Goal: Task Accomplishment & Management: Complete application form

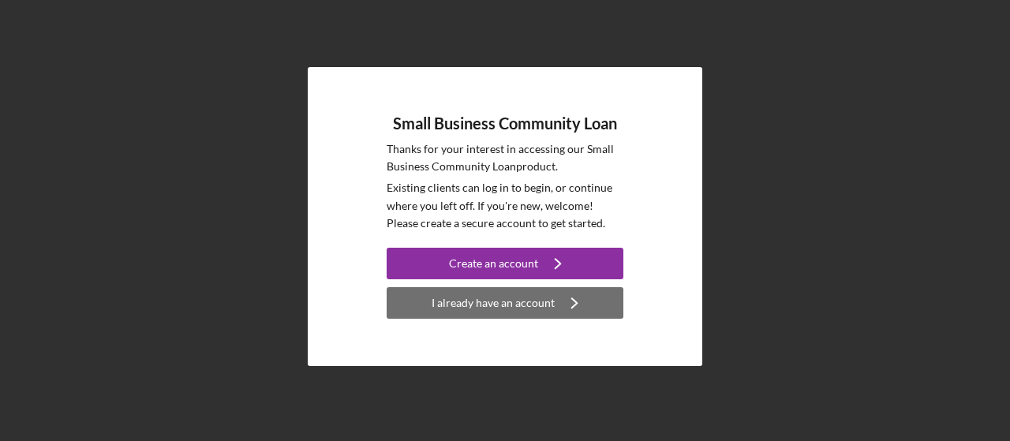
click at [520, 305] on div "I already have an account" at bounding box center [493, 303] width 123 height 32
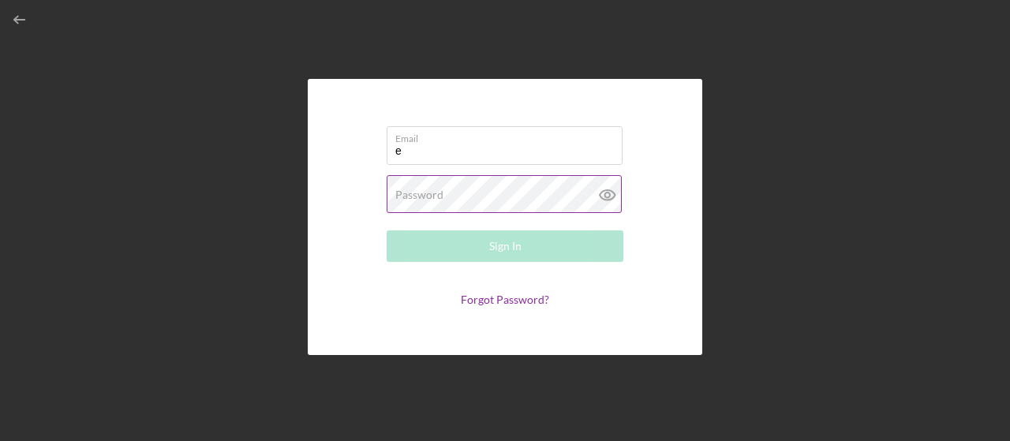
type input "[EMAIL_ADDRESS][DOMAIN_NAME]"
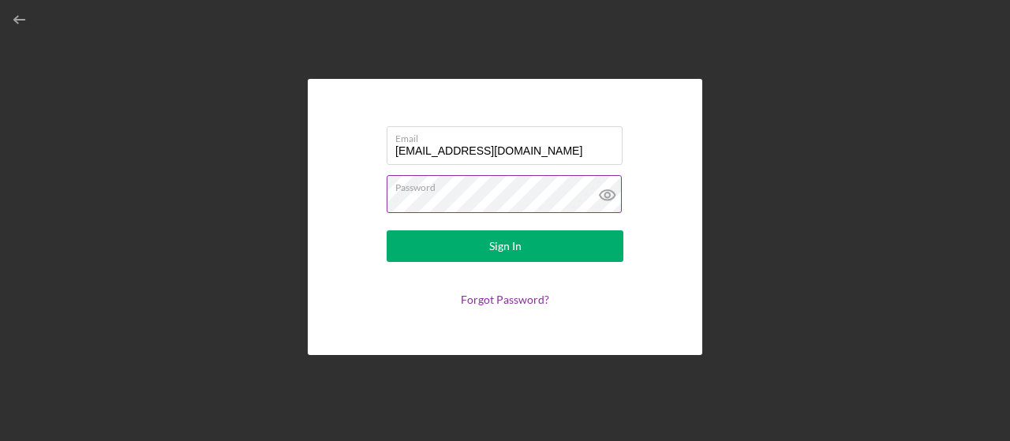
click at [387, 230] on button "Sign In" at bounding box center [505, 246] width 237 height 32
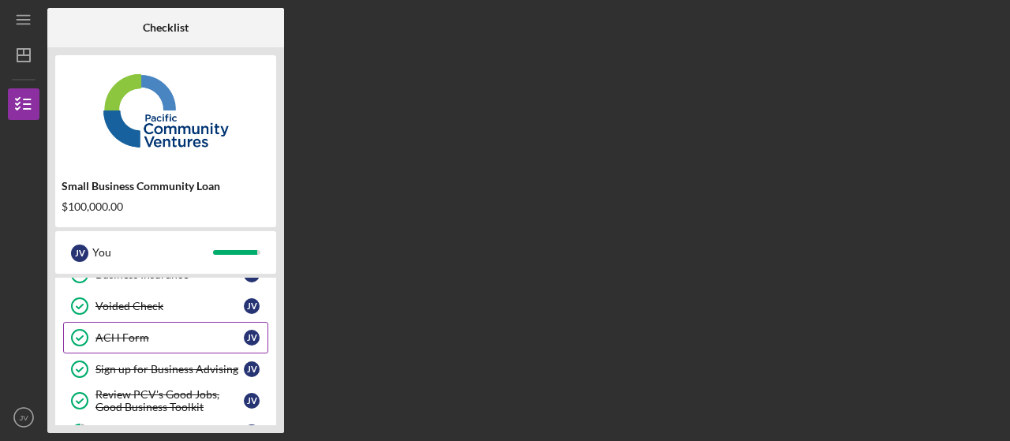
scroll to position [237, 0]
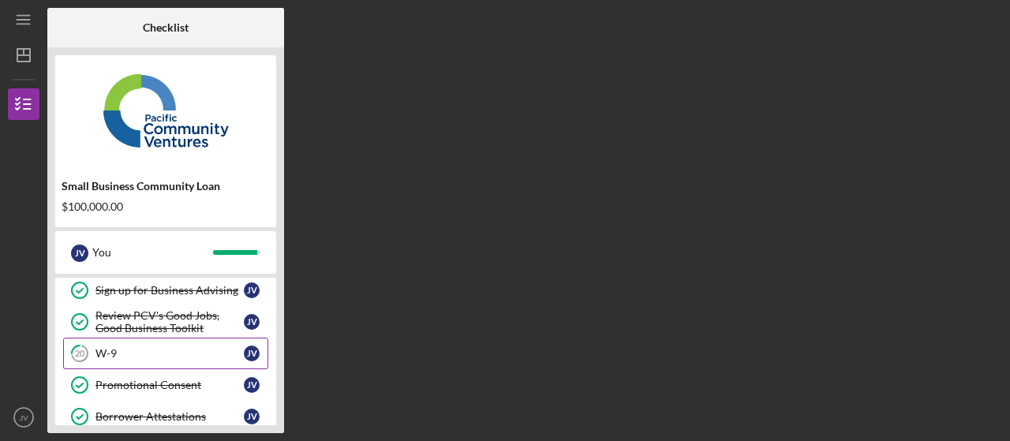
click at [111, 348] on div "W-9" at bounding box center [169, 353] width 148 height 13
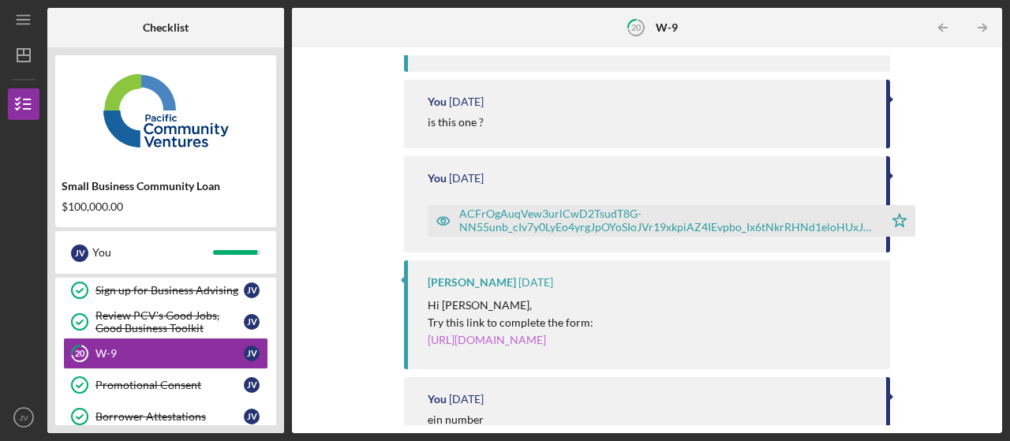
scroll to position [316, 0]
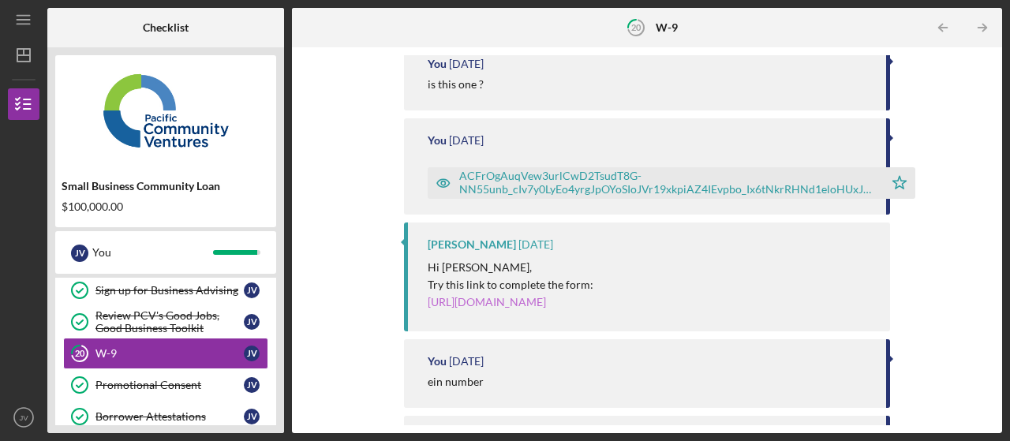
click at [496, 305] on link "[URL][DOMAIN_NAME]" at bounding box center [487, 301] width 118 height 13
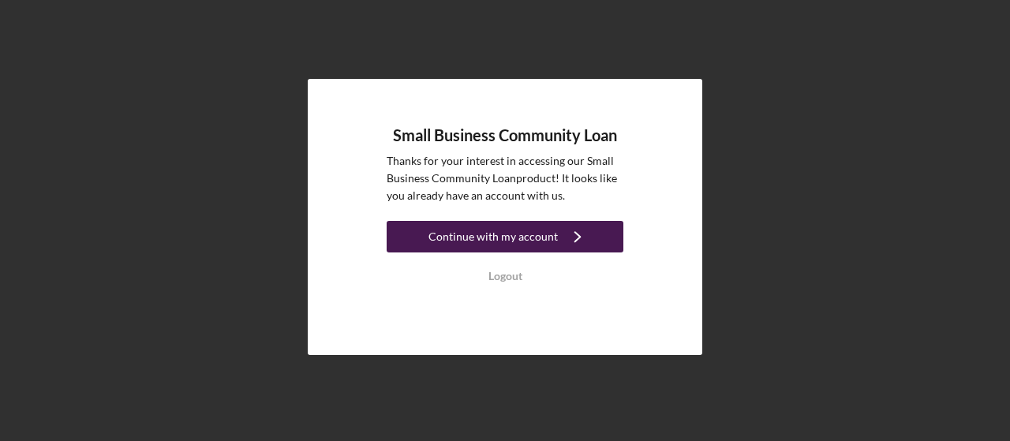
click at [491, 242] on div "Continue with my account" at bounding box center [493, 237] width 129 height 32
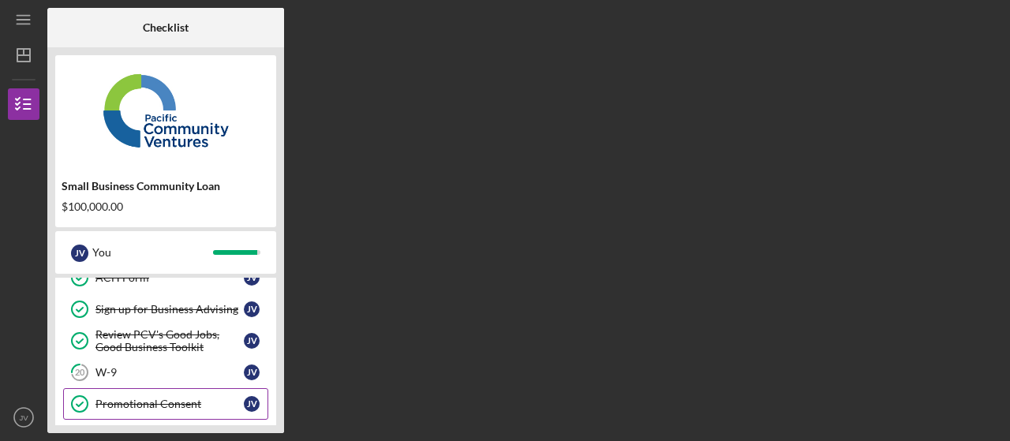
scroll to position [237, 0]
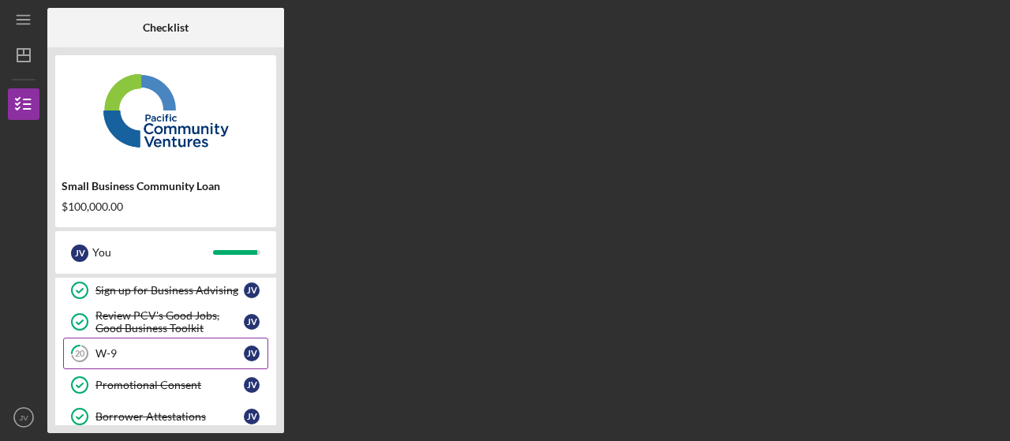
click at [129, 348] on div "W-9" at bounding box center [169, 353] width 148 height 13
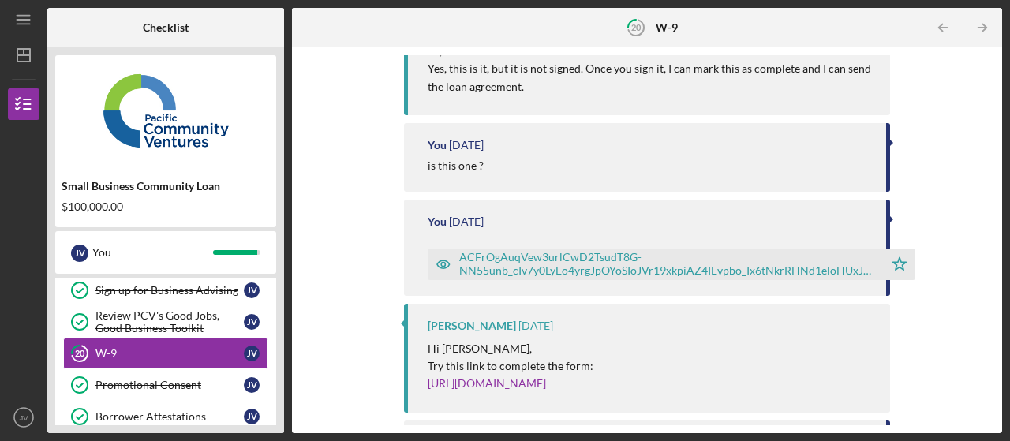
scroll to position [237, 0]
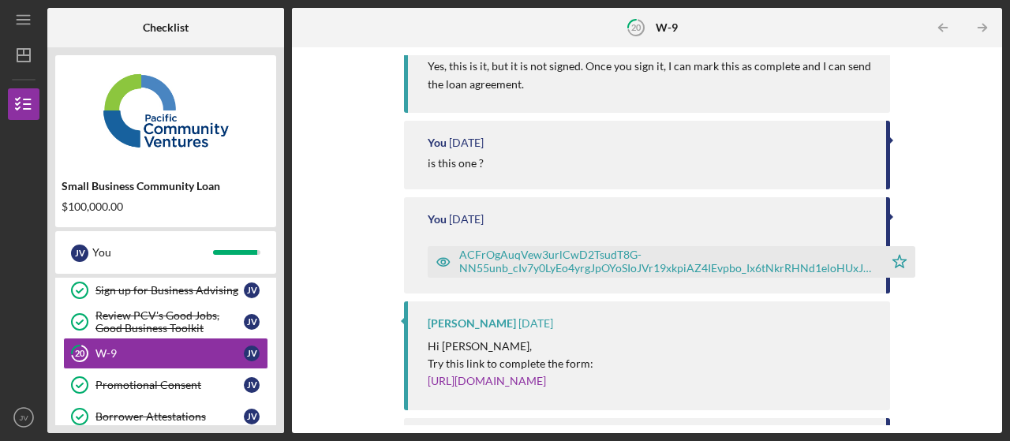
click at [526, 258] on div "ACFrOgAuqVew3urlCwD2TsudT8G-NN55unb_cIv7y0LyEo4yrgJpOYoSIoJVr19xkpiAZ4IEvpbo_Ix…" at bounding box center [667, 261] width 417 height 25
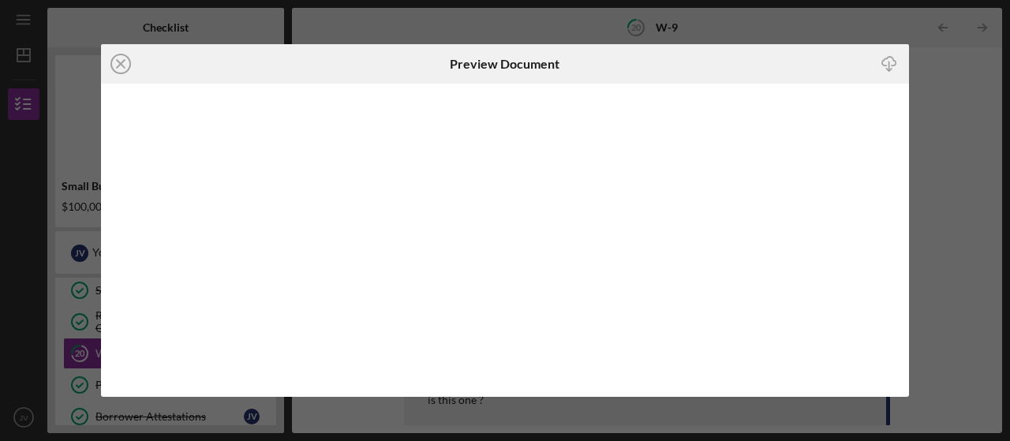
scroll to position [257, 0]
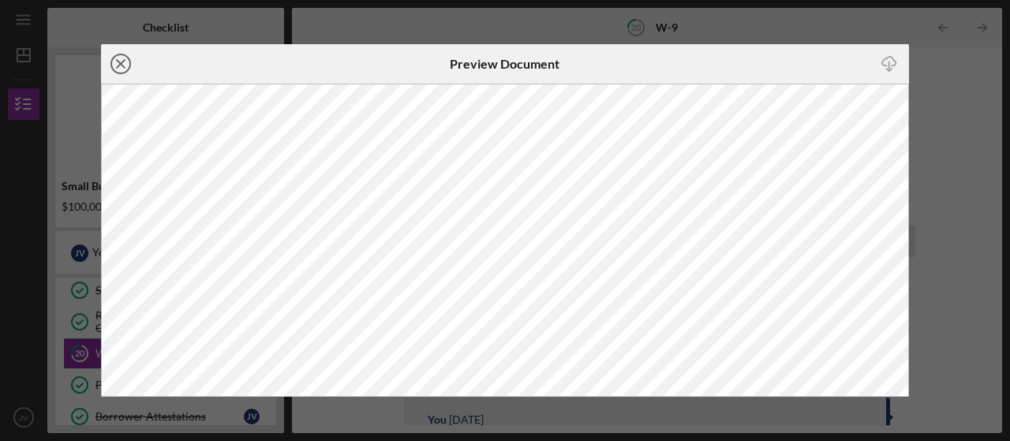
click at [125, 62] on icon "Icon/Close" at bounding box center [120, 63] width 39 height 39
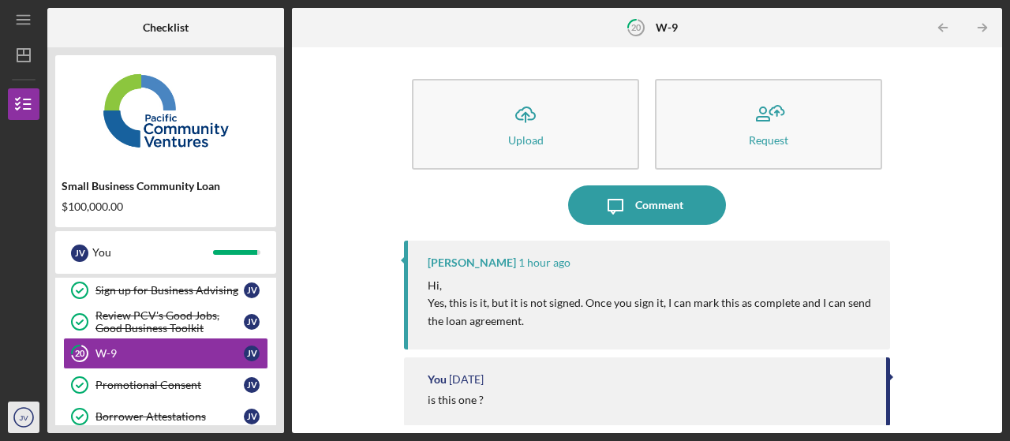
click at [29, 423] on icon "JV" at bounding box center [24, 417] width 32 height 39
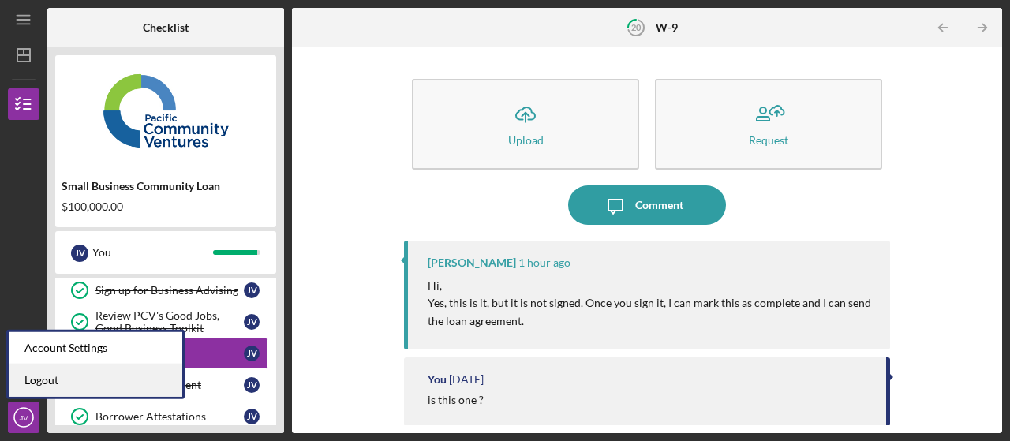
click at [35, 387] on link "Logout" at bounding box center [96, 381] width 174 height 32
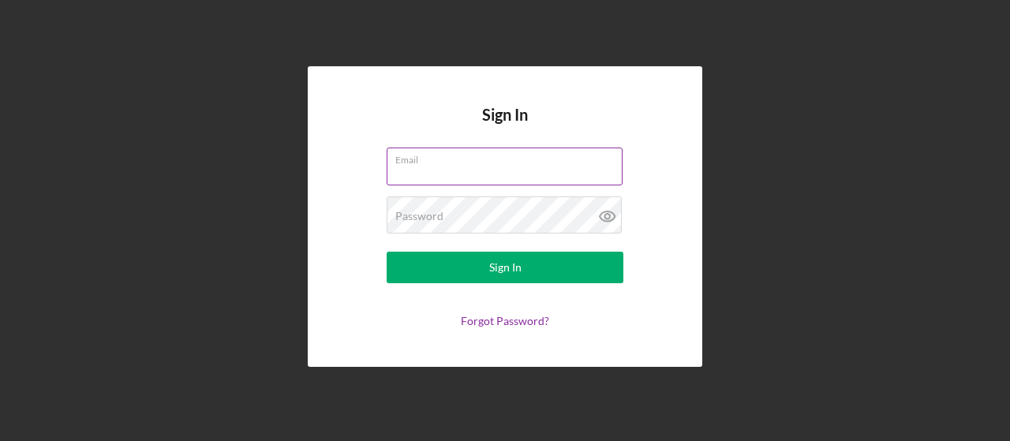
click at [458, 167] on input "Email" at bounding box center [505, 167] width 236 height 38
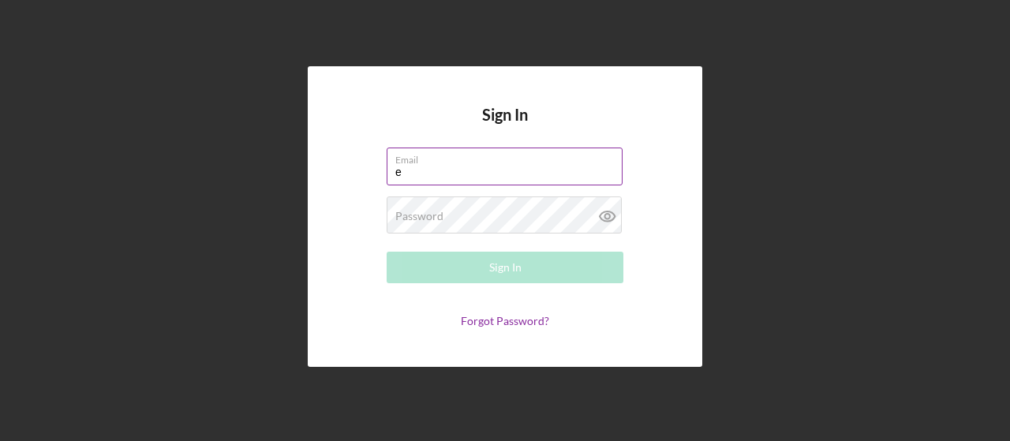
type input "[EMAIL_ADDRESS][DOMAIN_NAME]"
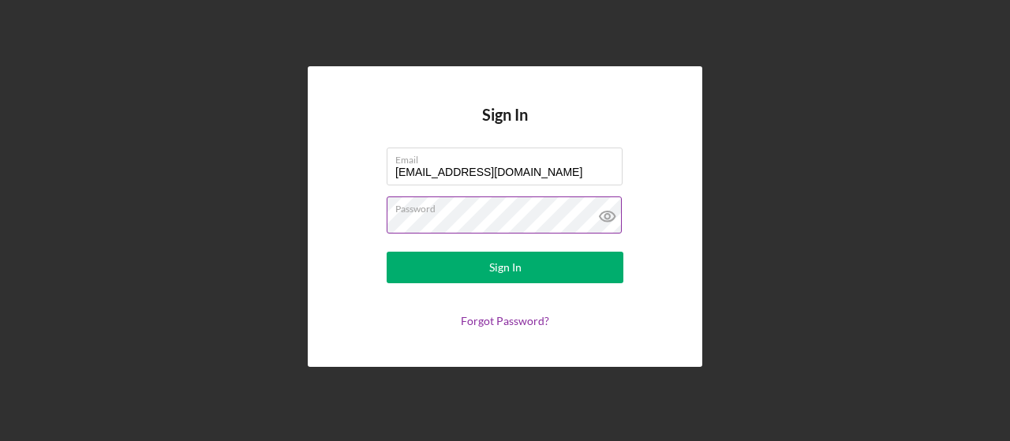
click at [387, 252] on button "Sign In" at bounding box center [505, 268] width 237 height 32
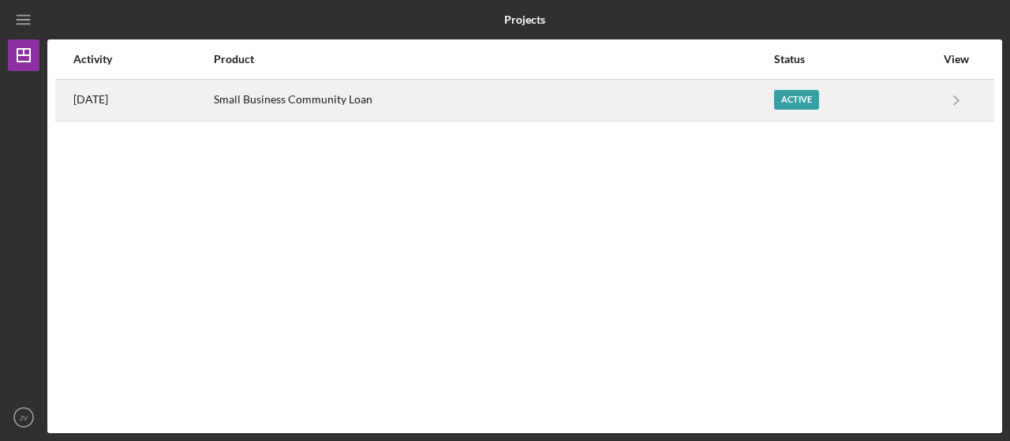
click at [315, 90] on div "Small Business Community Loan" at bounding box center [493, 99] width 559 height 39
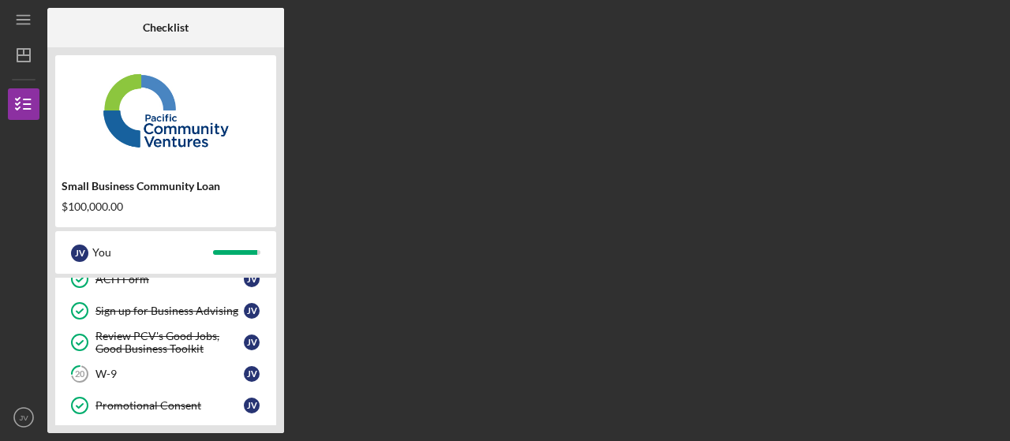
scroll to position [237, 0]
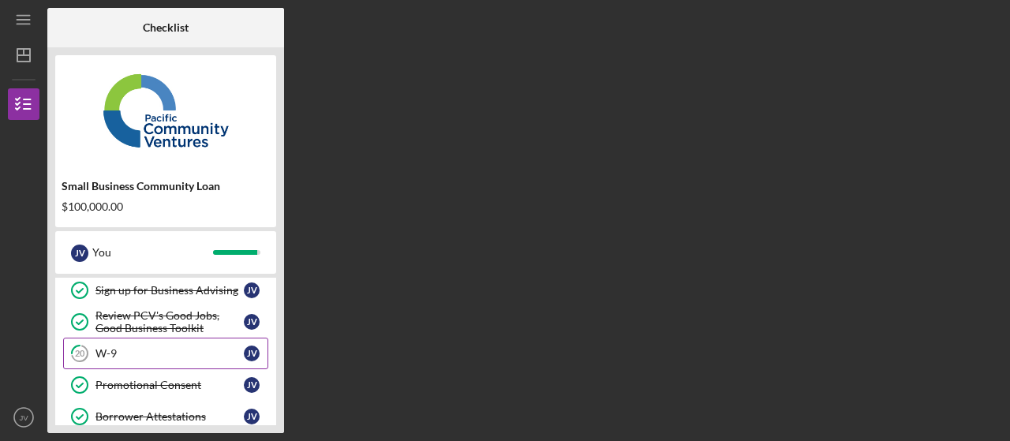
click at [106, 354] on div "W-9" at bounding box center [169, 353] width 148 height 13
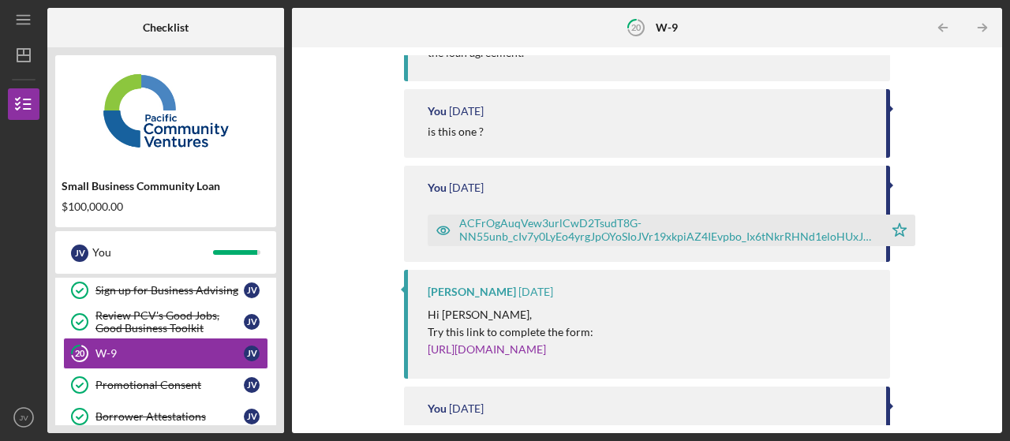
scroll to position [316, 0]
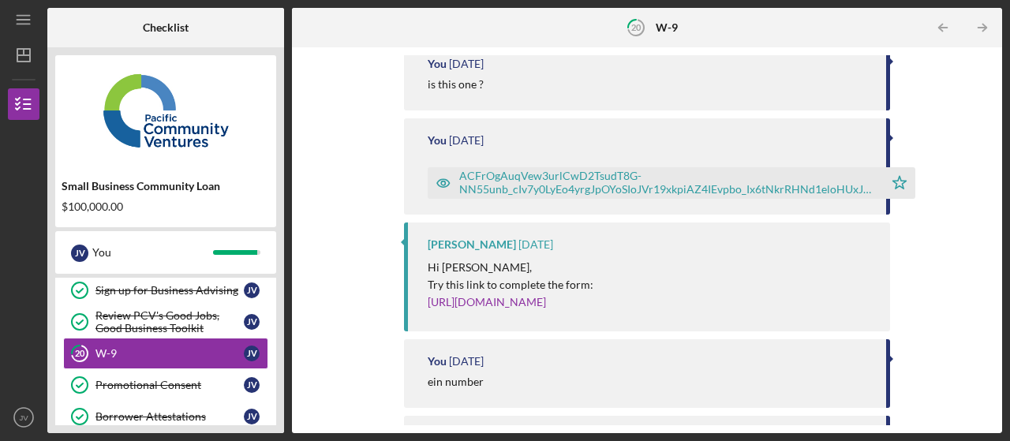
click at [575, 182] on div "ACFrOgAuqVew3urlCwD2TsudT8G-NN55unb_cIv7y0LyEo4yrgJpOYoSIoJVr19xkpiAZ4IEvpbo_Ix…" at bounding box center [667, 182] width 417 height 25
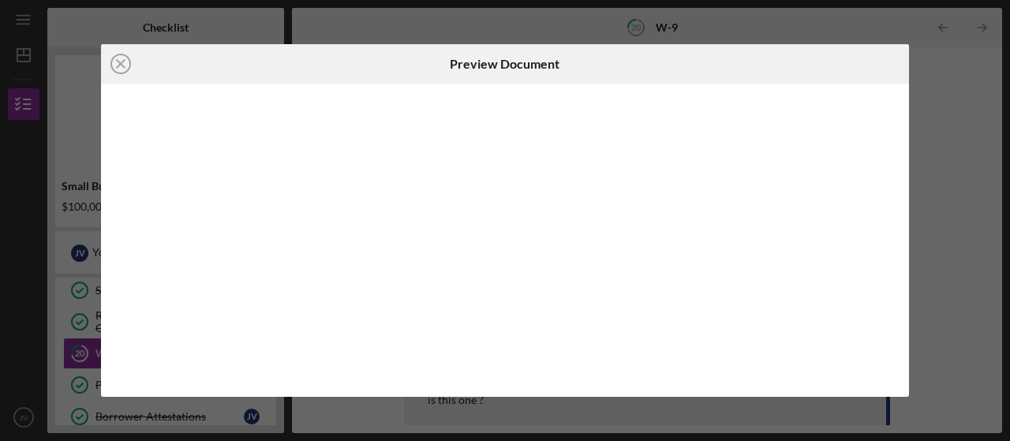
scroll to position [257, 0]
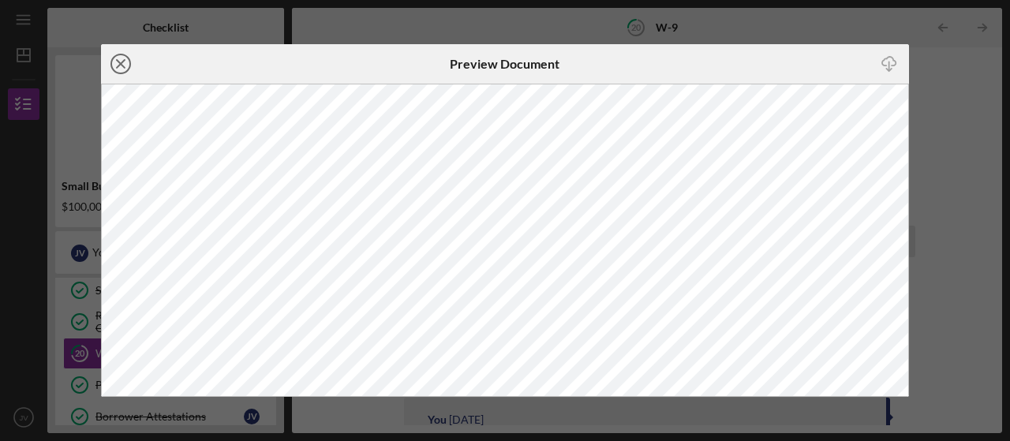
click at [117, 67] on line at bounding box center [121, 64] width 8 height 8
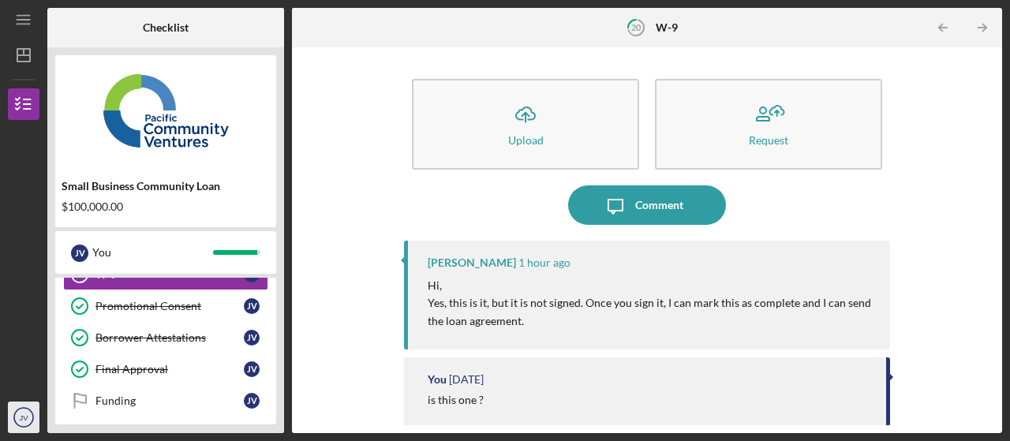
click at [16, 424] on icon "JV" at bounding box center [24, 417] width 32 height 39
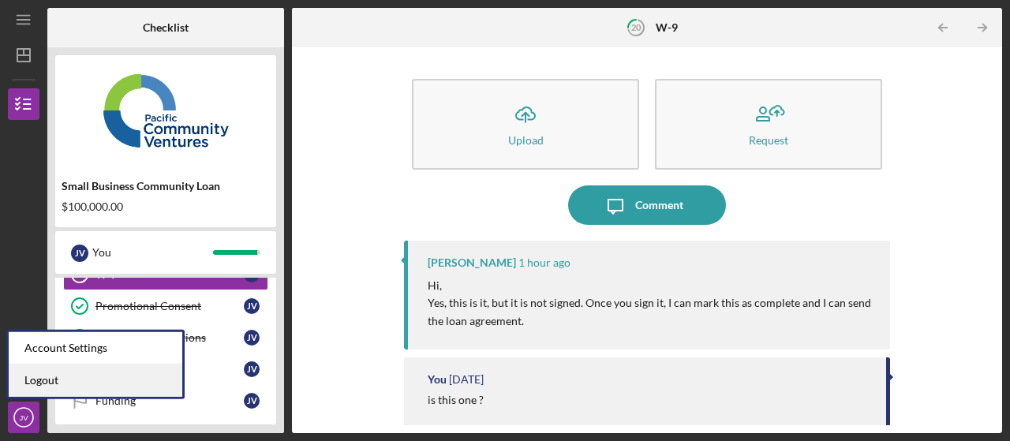
click at [34, 385] on link "Logout" at bounding box center [96, 381] width 174 height 32
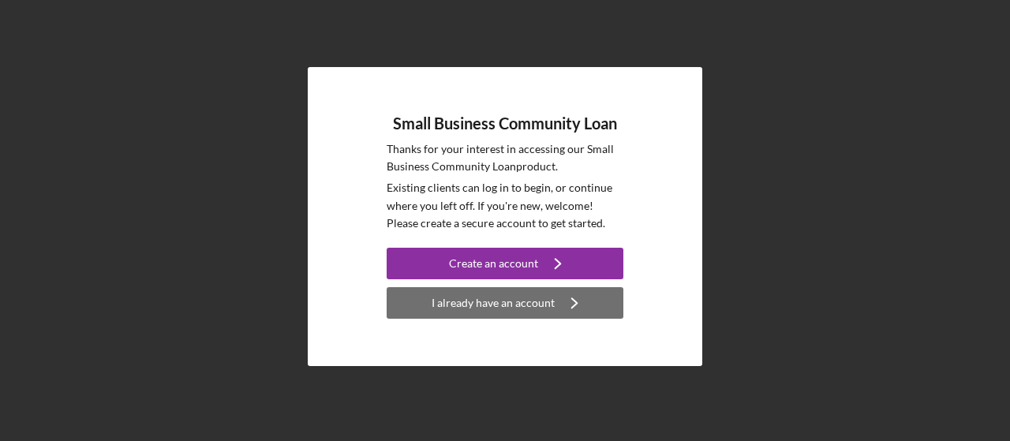
click at [517, 309] on div "I already have an account" at bounding box center [493, 303] width 123 height 32
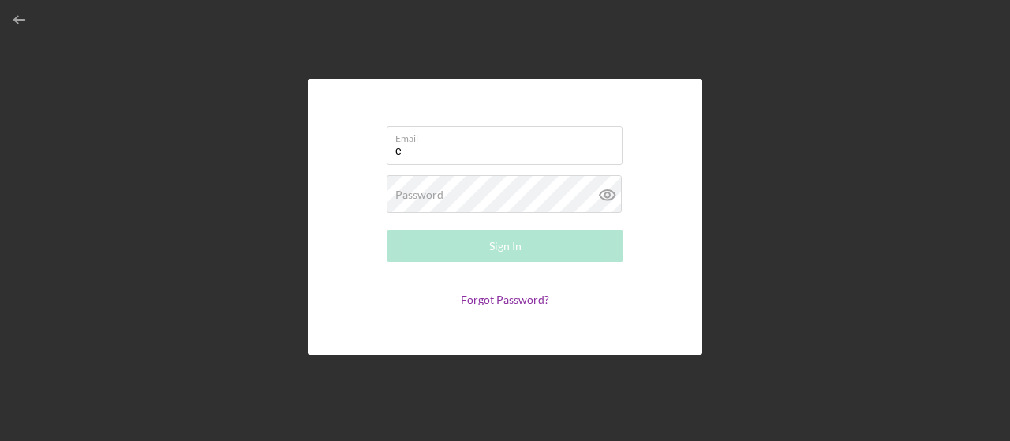
type input "[EMAIL_ADDRESS][DOMAIN_NAME]"
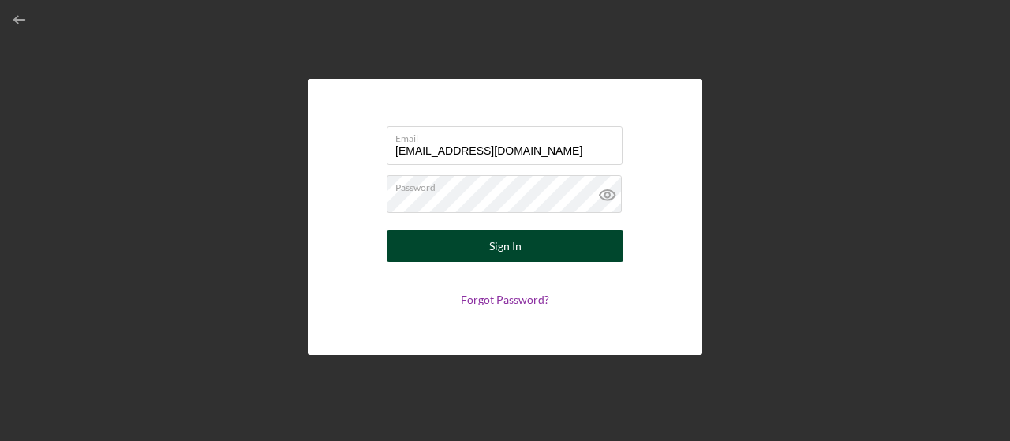
click at [489, 247] on div "Sign In" at bounding box center [505, 246] width 32 height 32
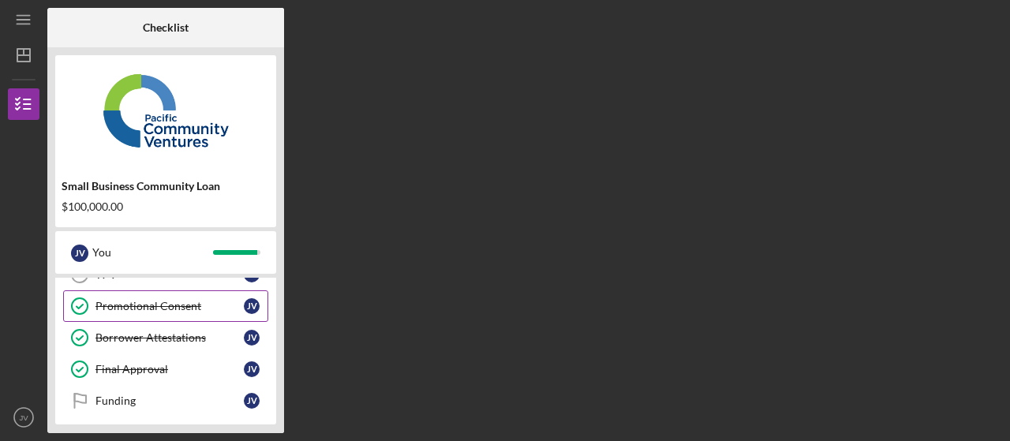
scroll to position [237, 0]
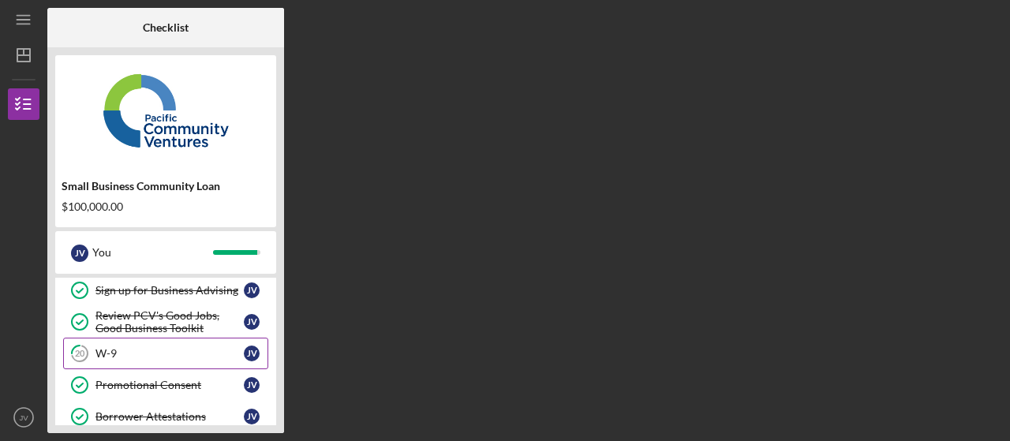
click at [137, 349] on div "W-9" at bounding box center [169, 353] width 148 height 13
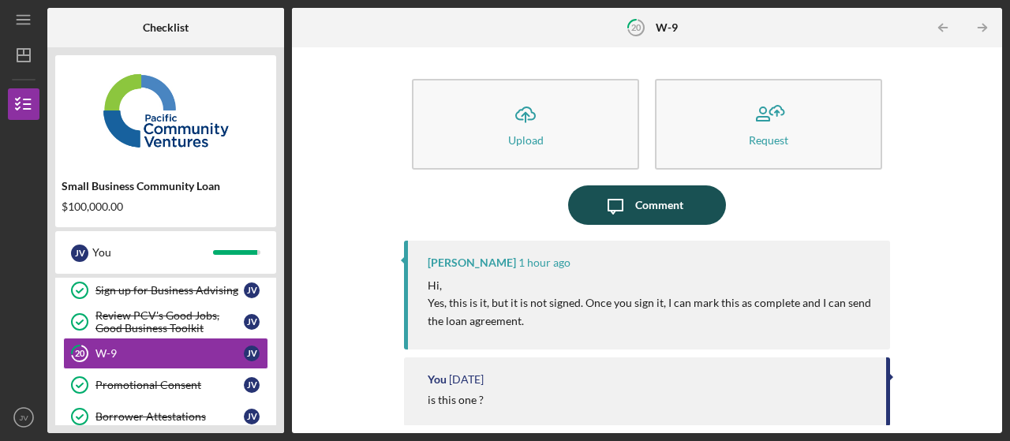
click at [643, 200] on div "Comment" at bounding box center [659, 204] width 48 height 39
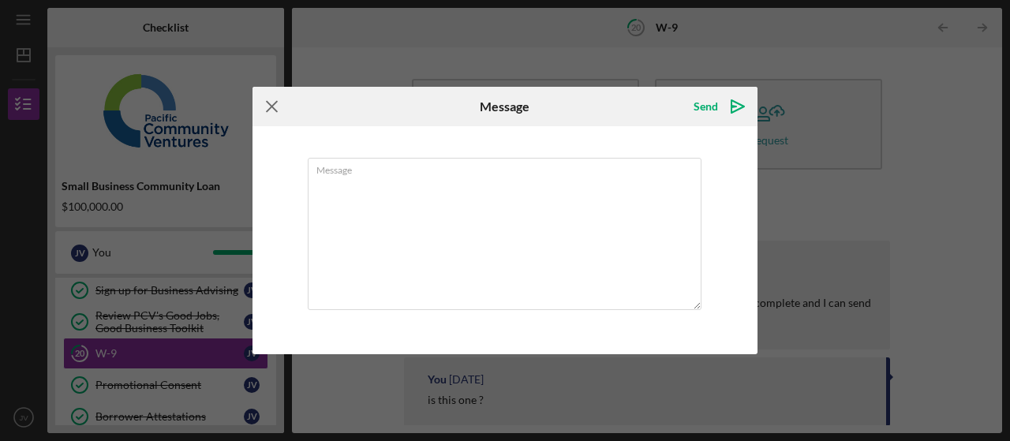
click at [273, 102] on icon "Icon/Menu Close" at bounding box center [272, 106] width 39 height 39
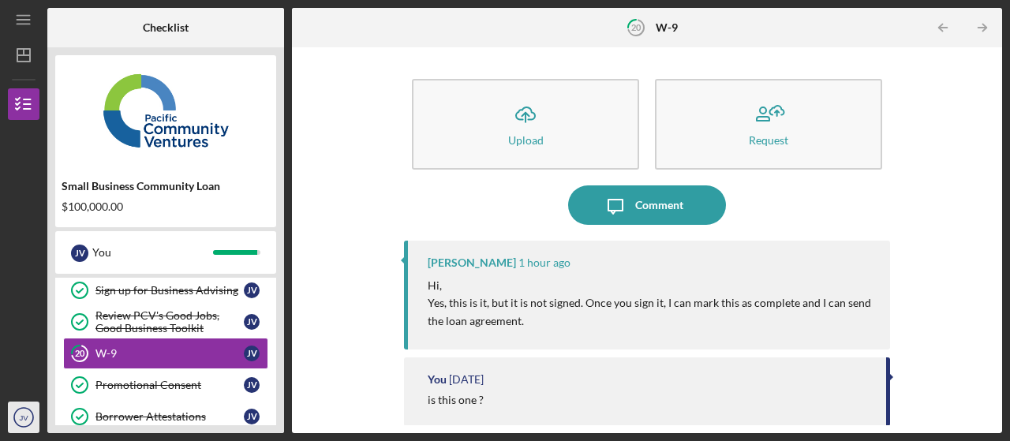
click at [18, 410] on circle "button" at bounding box center [23, 417] width 19 height 19
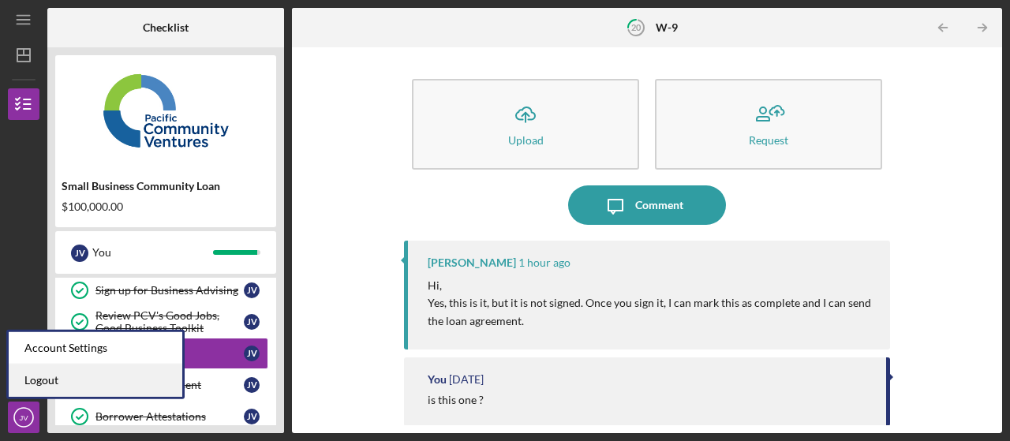
click at [24, 387] on link "Logout" at bounding box center [96, 381] width 174 height 32
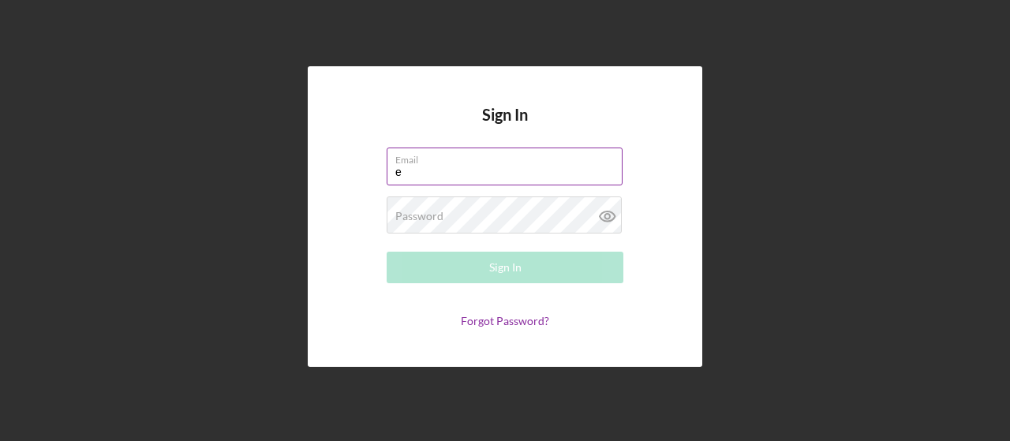
type input "[EMAIL_ADDRESS][DOMAIN_NAME]"
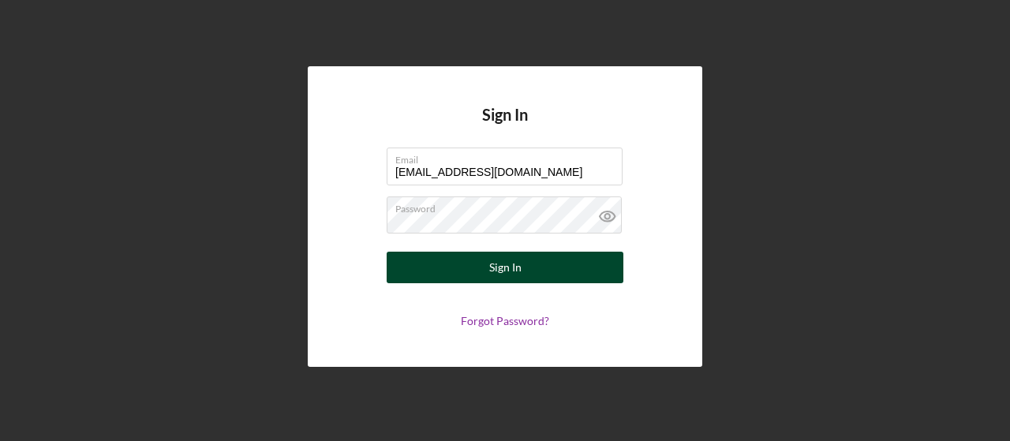
click at [483, 273] on button "Sign In" at bounding box center [505, 268] width 237 height 32
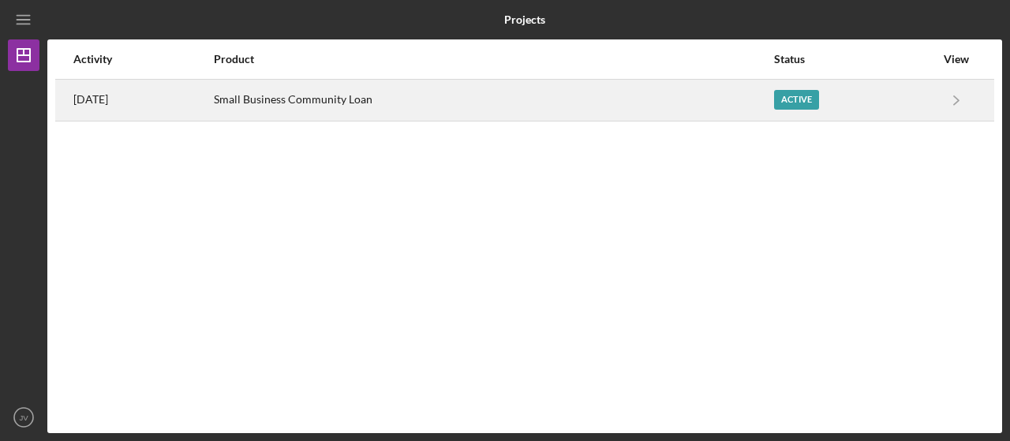
click at [393, 107] on div "Small Business Community Loan" at bounding box center [493, 99] width 559 height 39
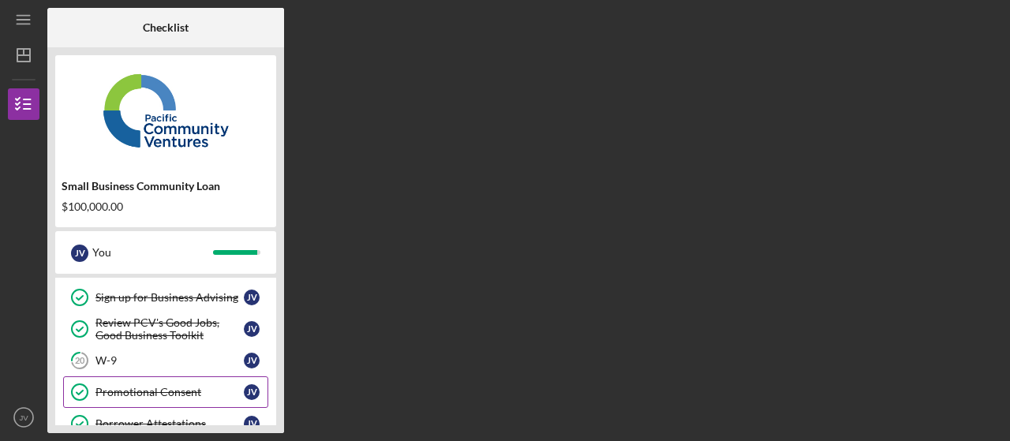
scroll to position [237, 0]
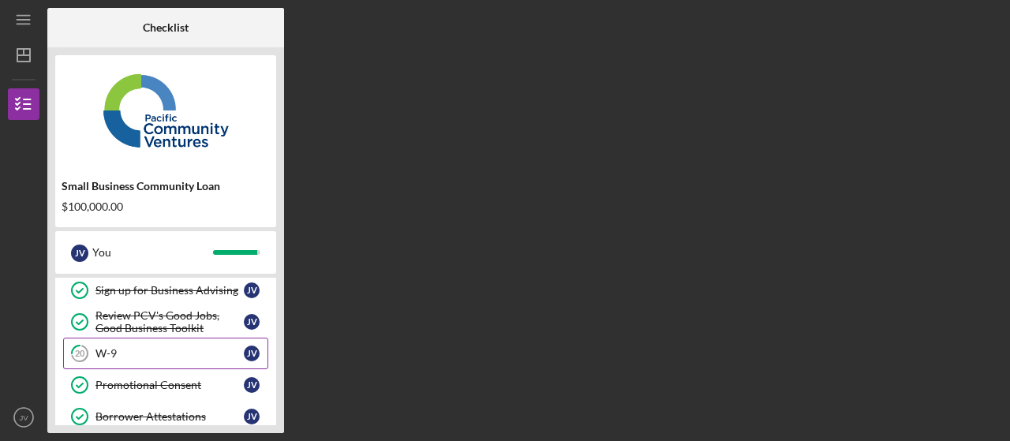
click at [114, 348] on div "W-9" at bounding box center [169, 353] width 148 height 13
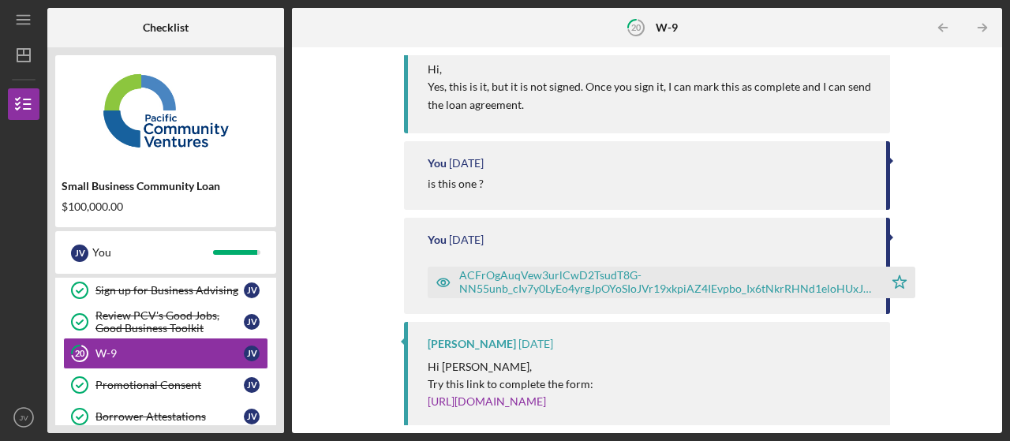
scroll to position [237, 0]
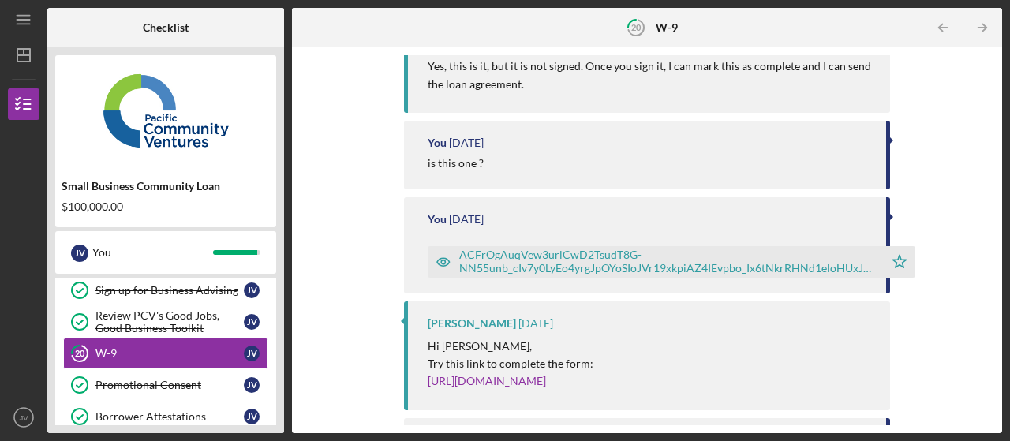
click at [538, 253] on div "ACFrOgAuqVew3urlCwD2TsudT8G-NN55unb_cIv7y0LyEo4yrgJpOYoSIoJVr19xkpiAZ4IEvpbo_Ix…" at bounding box center [667, 261] width 417 height 25
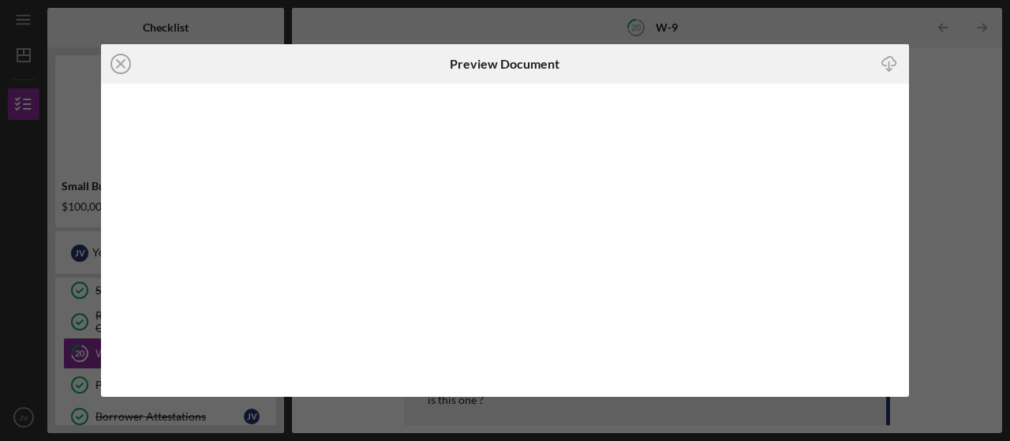
scroll to position [257, 0]
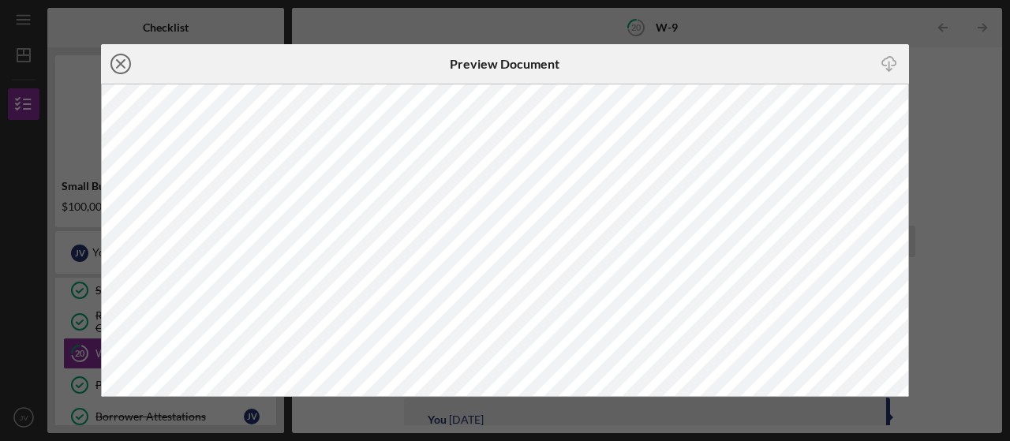
click at [124, 65] on icon "Icon/Close" at bounding box center [120, 63] width 39 height 39
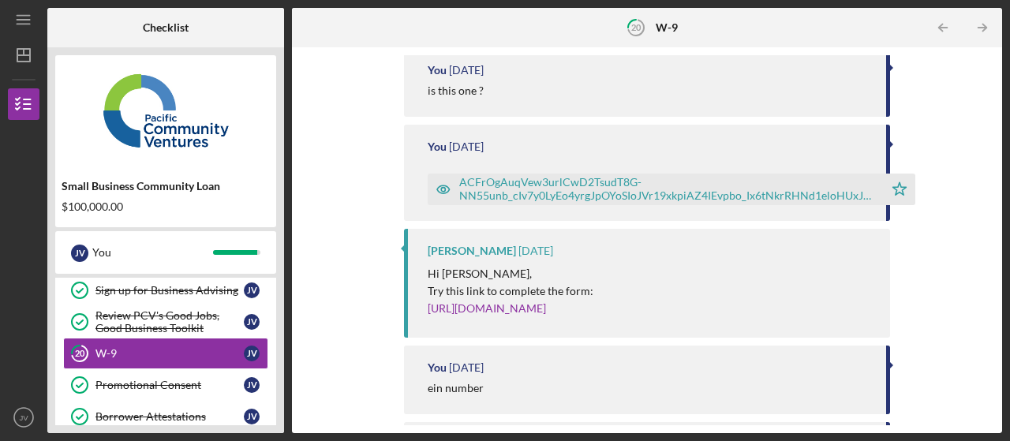
scroll to position [395, 0]
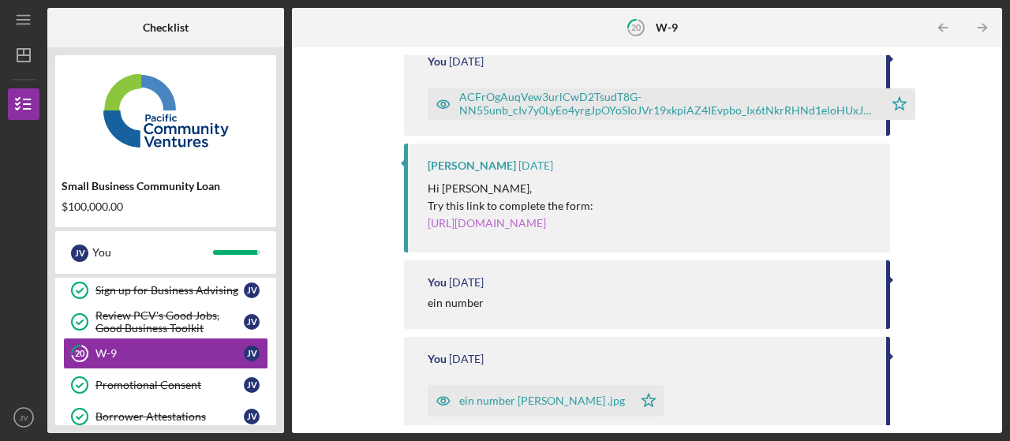
click at [491, 228] on link "[URL][DOMAIN_NAME]" at bounding box center [487, 222] width 118 height 13
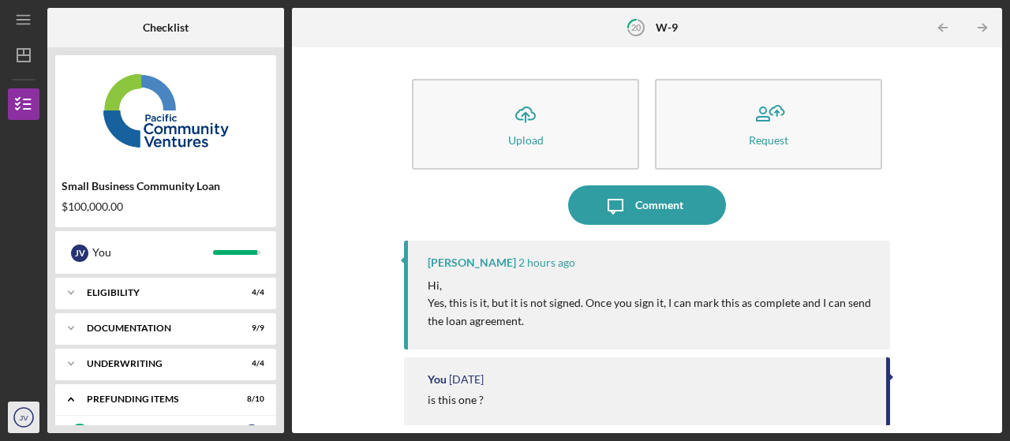
click at [23, 414] on text "JV" at bounding box center [23, 418] width 9 height 9
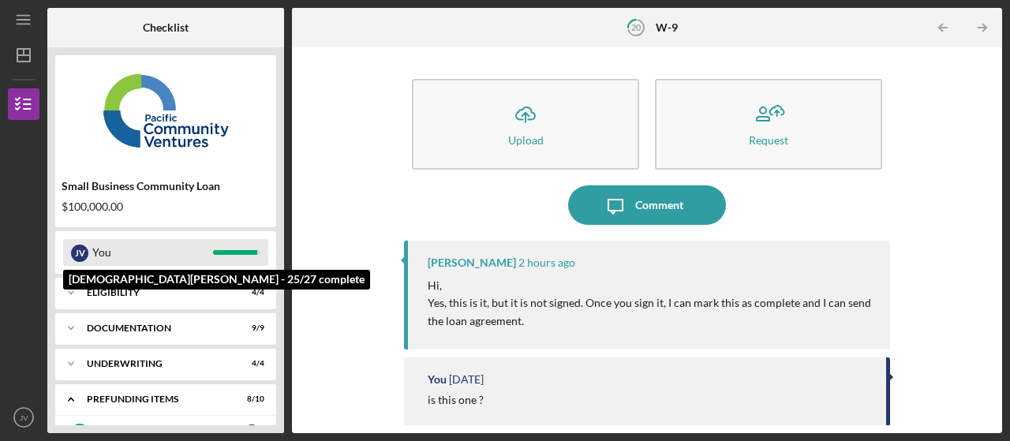
click at [131, 253] on div "You" at bounding box center [152, 252] width 121 height 27
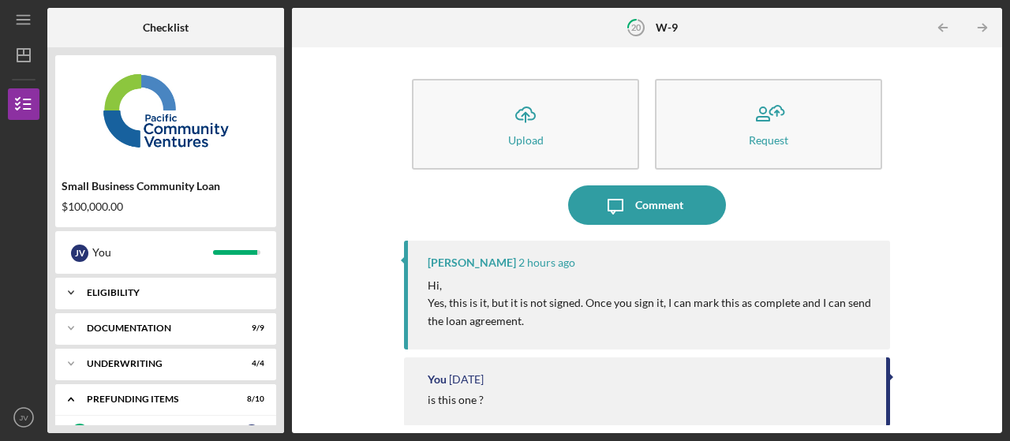
click at [113, 291] on div "Eligibility" at bounding box center [172, 292] width 170 height 9
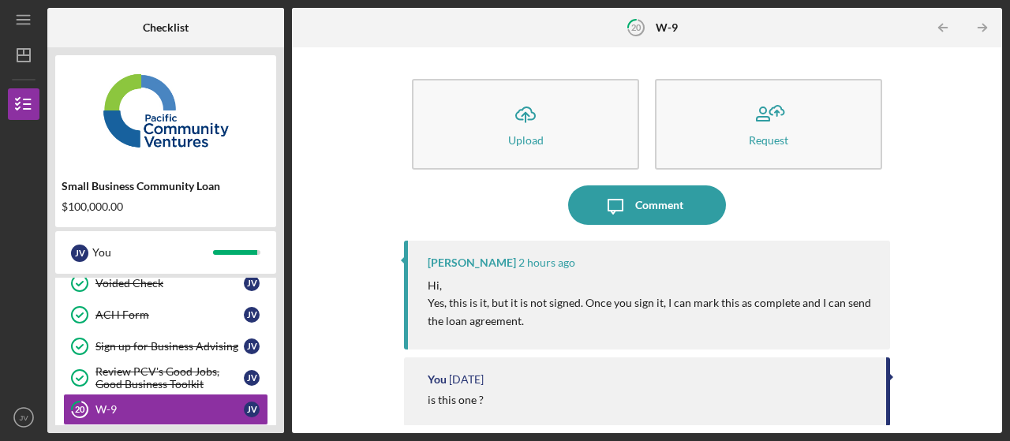
scroll to position [395, 0]
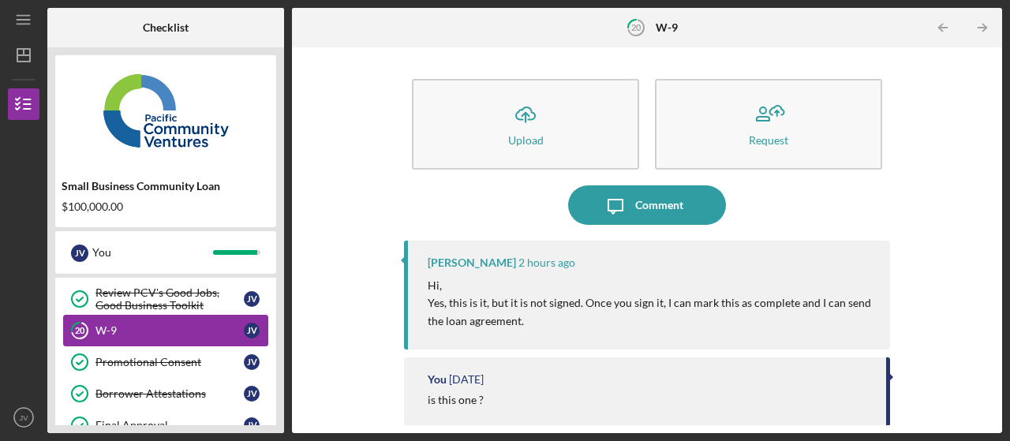
click at [115, 325] on div "W-9" at bounding box center [169, 330] width 148 height 13
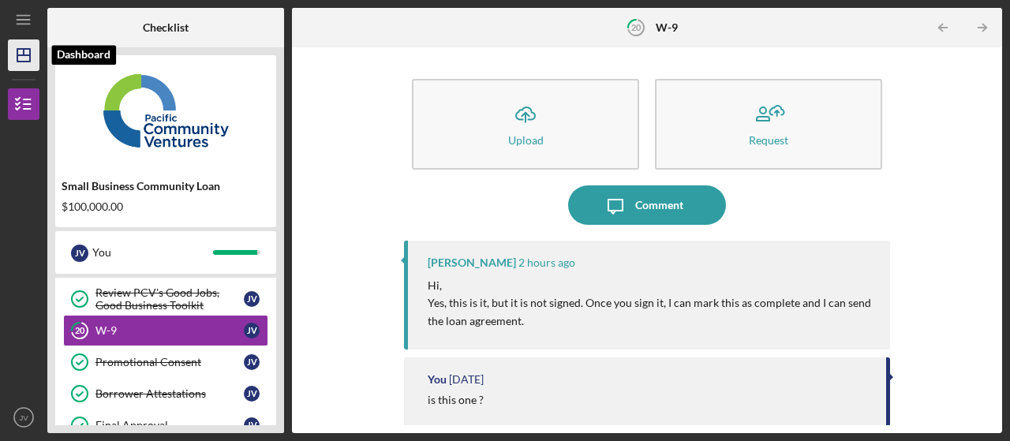
click at [28, 51] on icon "Icon/Dashboard" at bounding box center [23, 55] width 39 height 39
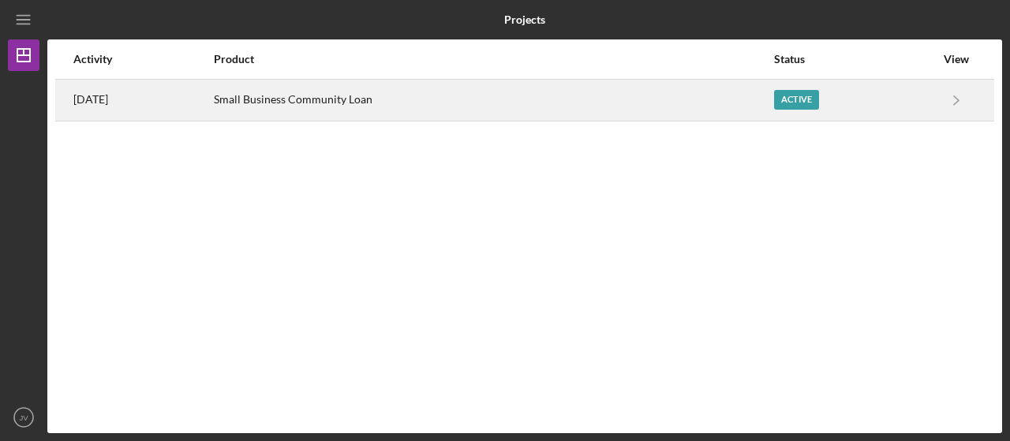
click at [309, 101] on div "Small Business Community Loan" at bounding box center [493, 99] width 559 height 39
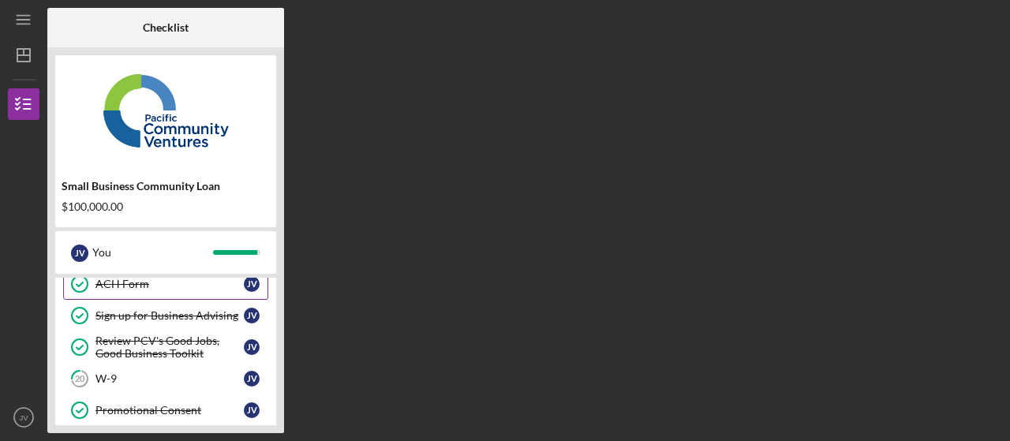
scroll to position [237, 0]
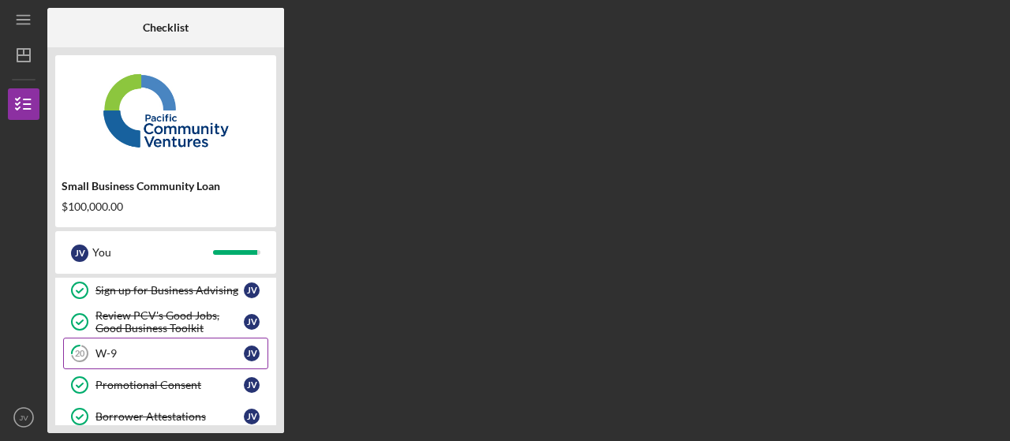
click at [96, 355] on div "W-9" at bounding box center [169, 353] width 148 height 13
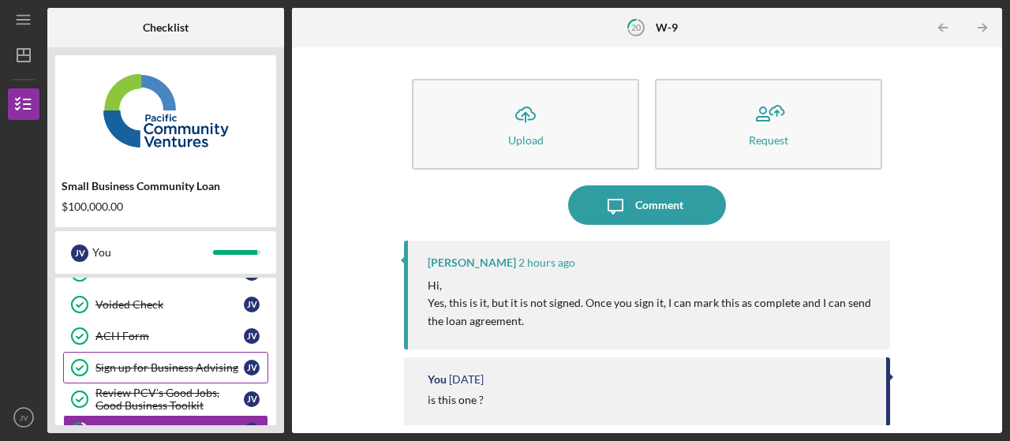
scroll to position [238, 0]
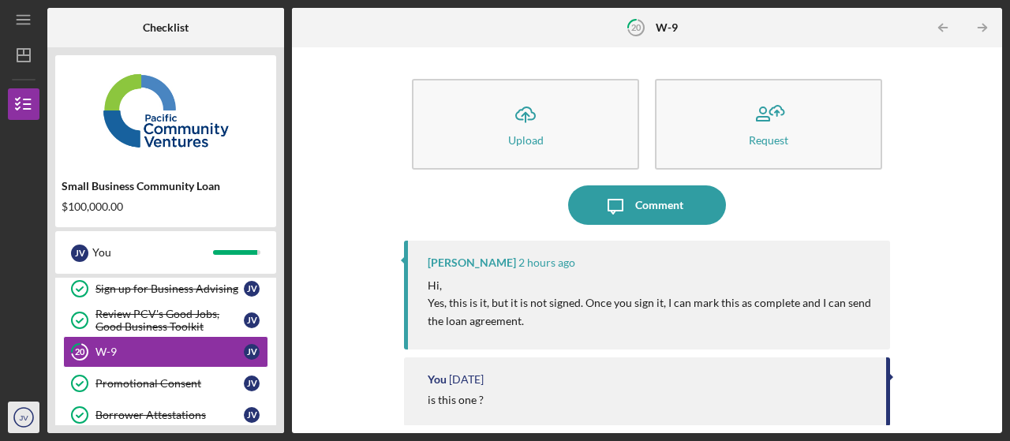
click at [19, 410] on circle "button" at bounding box center [23, 417] width 19 height 19
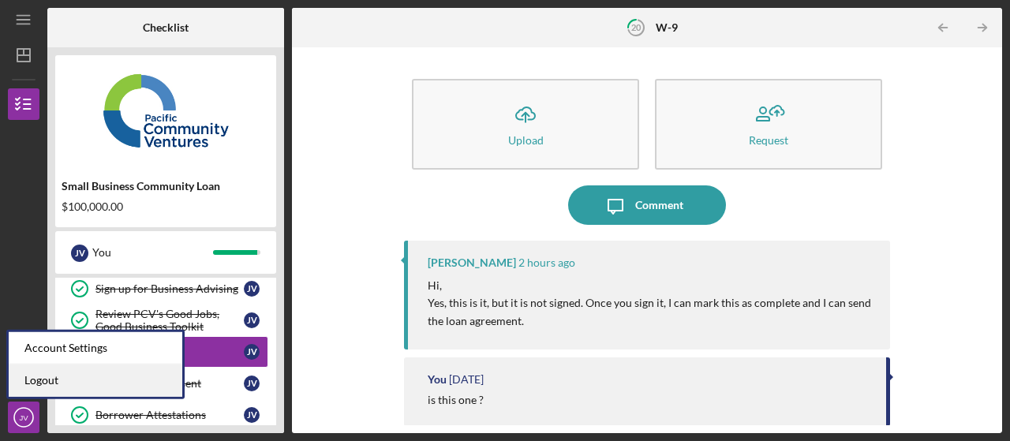
click at [30, 385] on link "Logout" at bounding box center [96, 381] width 174 height 32
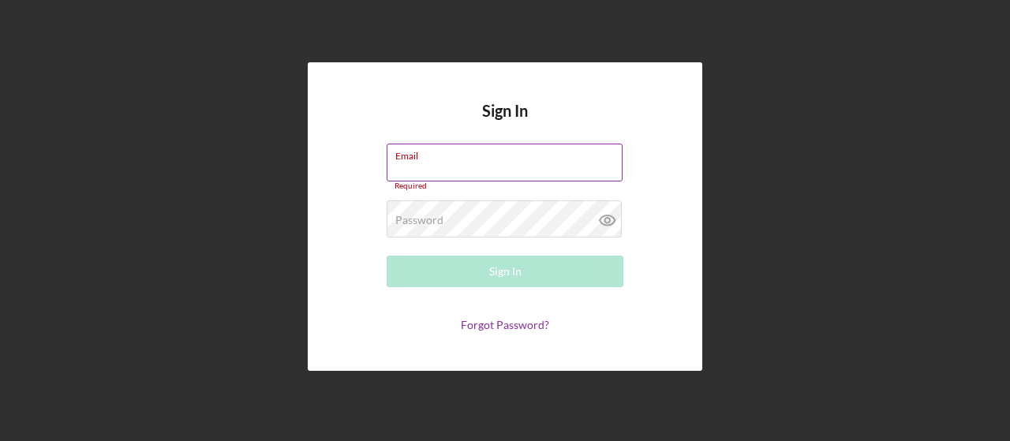
click at [451, 162] on input "Email" at bounding box center [505, 163] width 236 height 38
click at [516, 171] on input "e" at bounding box center [505, 163] width 236 height 38
click at [499, 178] on input "e" at bounding box center [505, 163] width 236 height 38
type input "[EMAIL_ADDRESS][DOMAIN_NAME]"
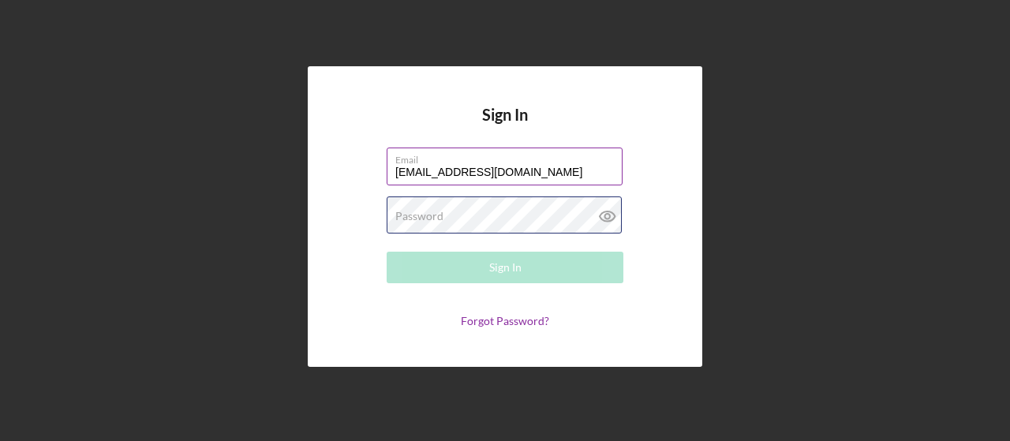
click at [498, 212] on div "Password Required" at bounding box center [505, 215] width 237 height 39
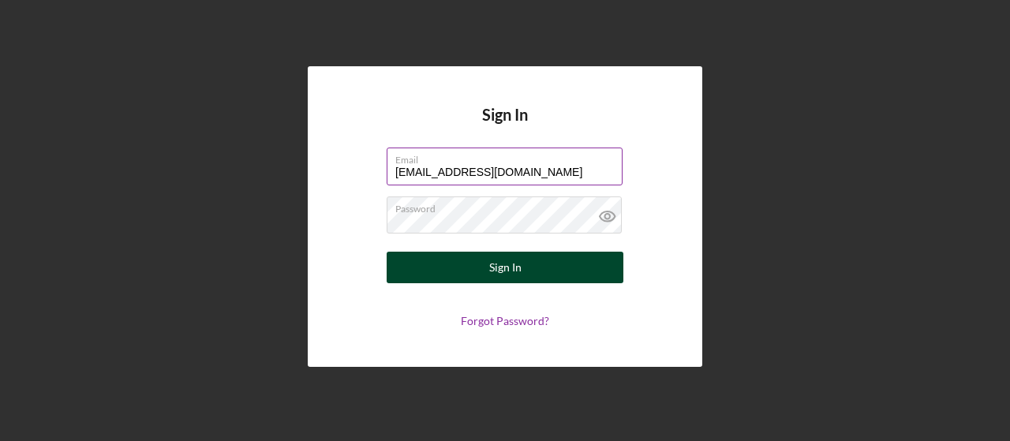
click at [507, 273] on div "Sign In" at bounding box center [505, 268] width 32 height 32
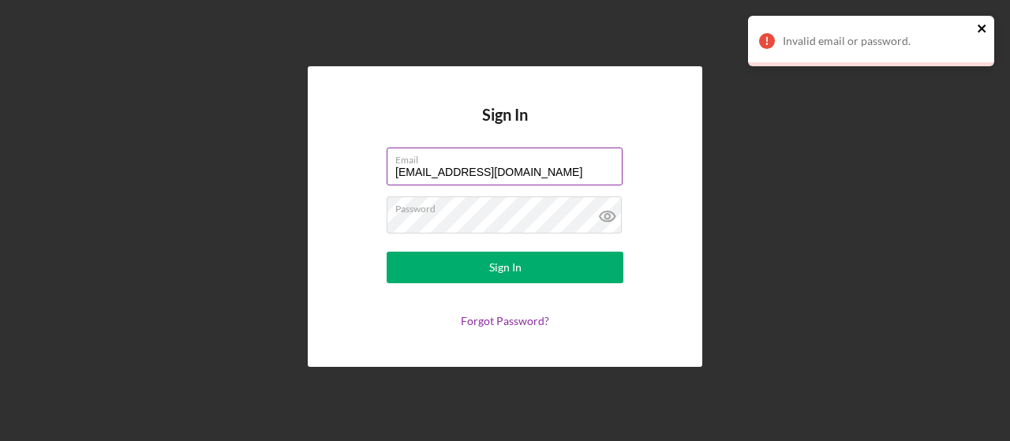
click at [982, 26] on icon "close" at bounding box center [982, 28] width 11 height 13
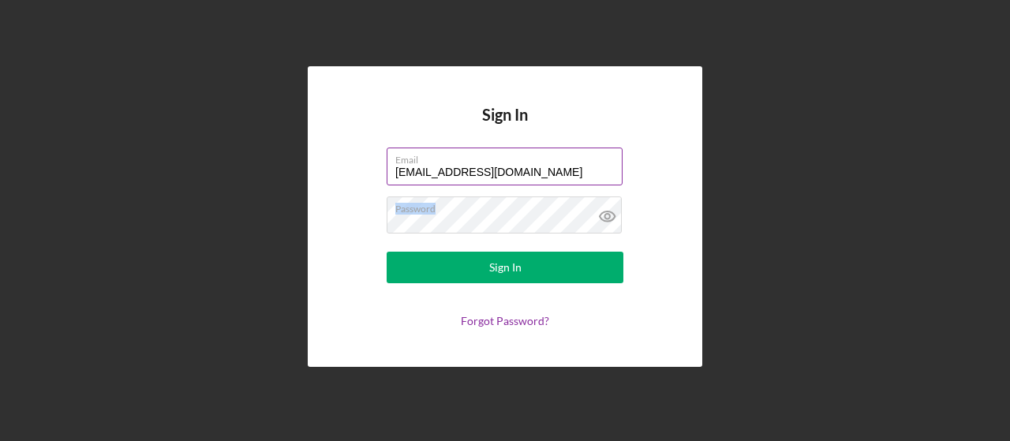
drag, startPoint x: 519, startPoint y: 212, endPoint x: 327, endPoint y: 220, distance: 192.7
click at [327, 220] on div "Sign In Email [EMAIL_ADDRESS][DOMAIN_NAME] Password Sign In Forgot Password?" at bounding box center [505, 216] width 395 height 301
click at [368, 230] on form "Email [EMAIL_ADDRESS][DOMAIN_NAME] Password Sign In Forgot Password?" at bounding box center [505, 238] width 316 height 180
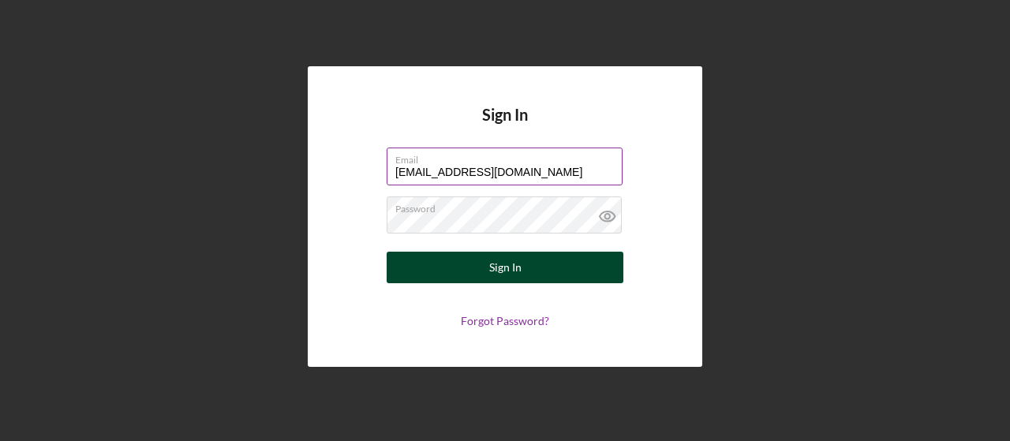
click at [477, 270] on button "Sign In" at bounding box center [505, 268] width 237 height 32
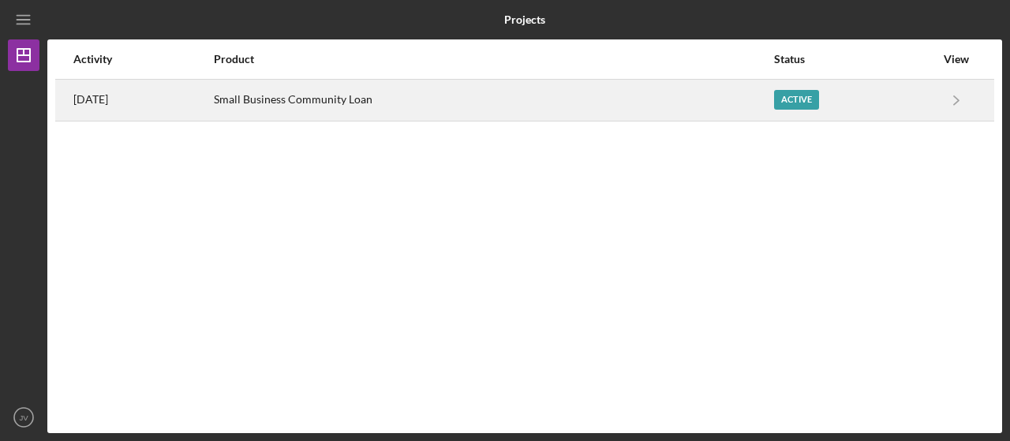
click at [395, 103] on div "Small Business Community Loan" at bounding box center [493, 99] width 559 height 39
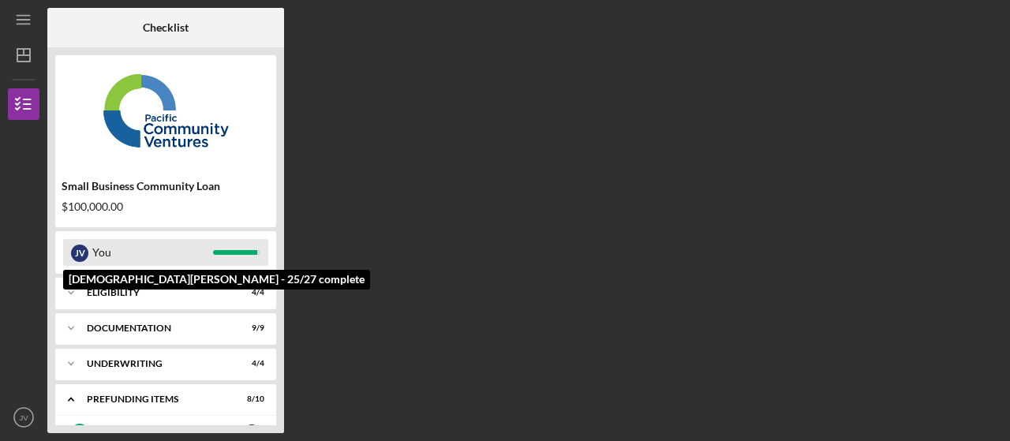
click at [129, 249] on div "You" at bounding box center [152, 252] width 121 height 27
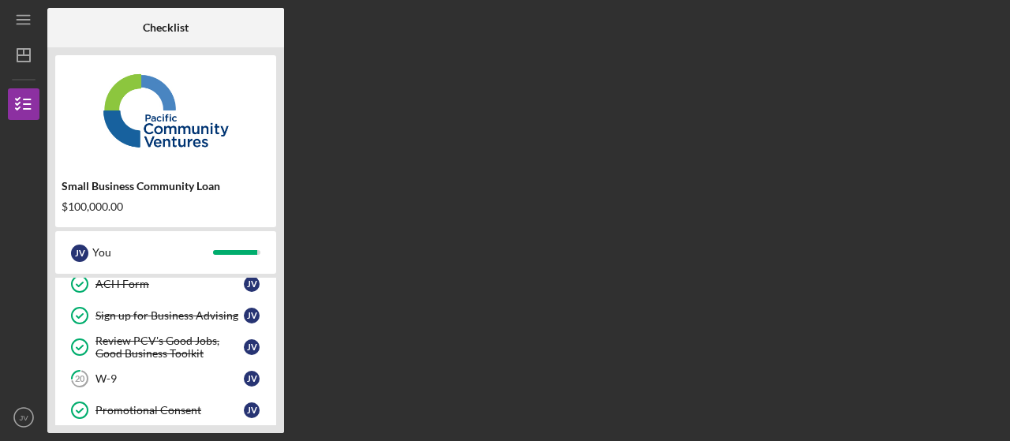
scroll to position [237, 0]
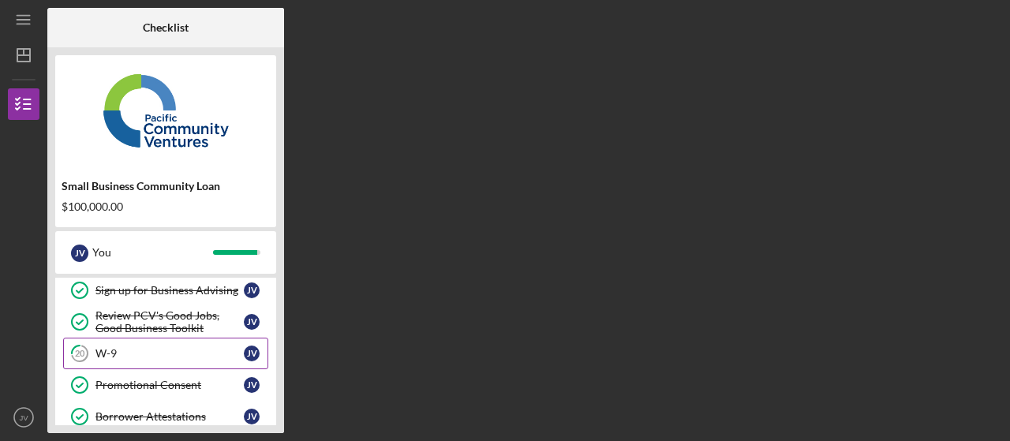
click at [121, 338] on link "20 W-9 J V" at bounding box center [165, 354] width 205 height 32
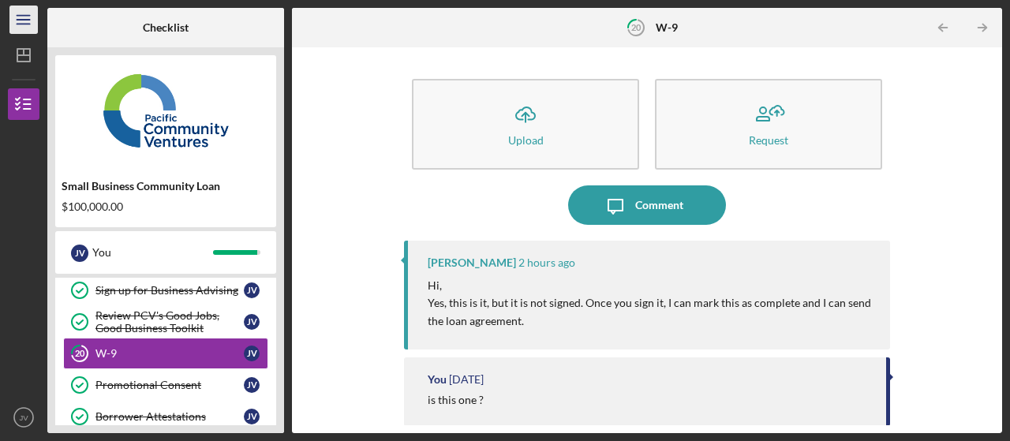
click at [29, 18] on icon "Icon/Menu" at bounding box center [24, 20] width 36 height 36
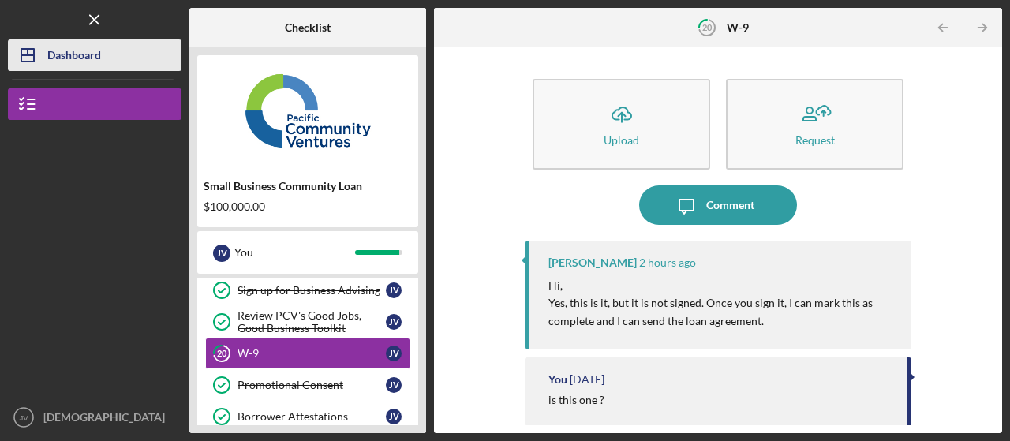
click at [60, 58] on div "Dashboard" at bounding box center [74, 57] width 54 height 36
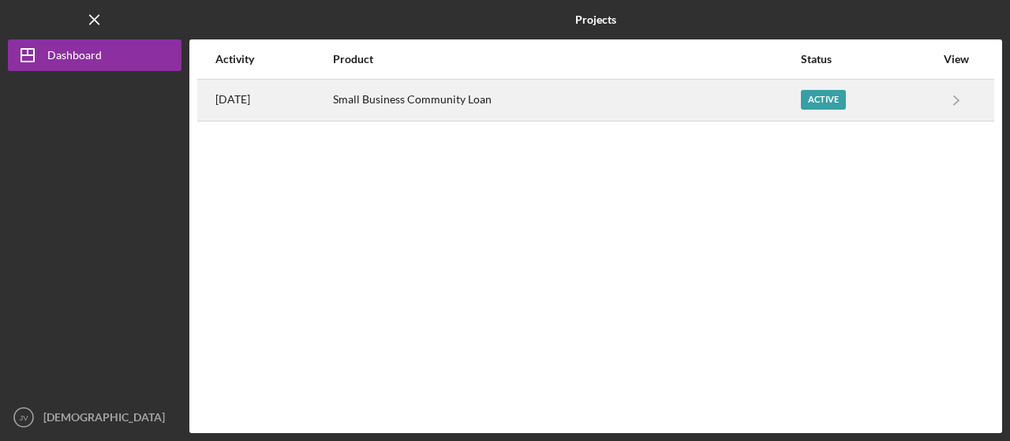
click at [431, 101] on div "Small Business Community Loan" at bounding box center [566, 99] width 466 height 39
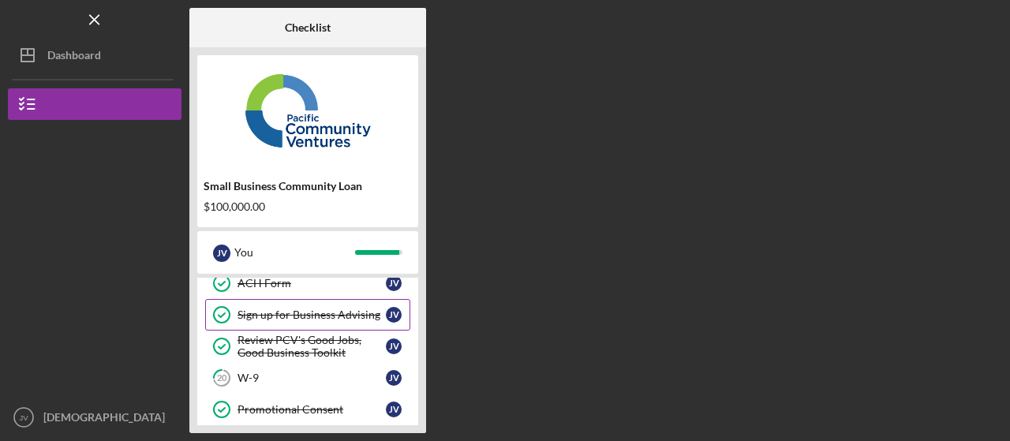
scroll to position [237, 0]
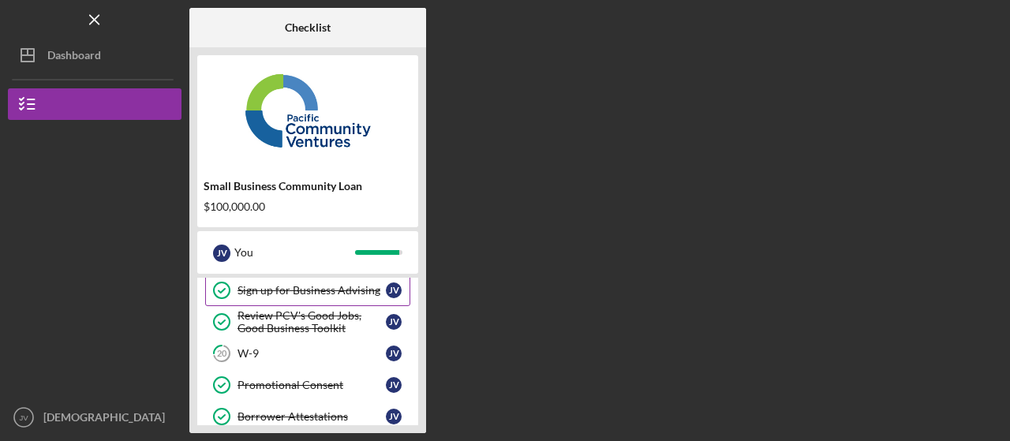
click at [279, 353] on div "W-9" at bounding box center [312, 353] width 148 height 13
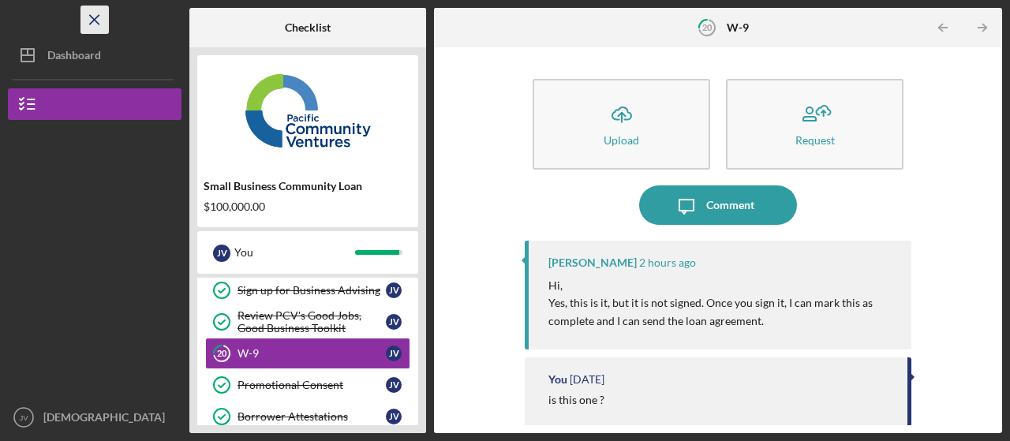
click at [88, 19] on icon "Icon/Menu Close" at bounding box center [95, 20] width 36 height 36
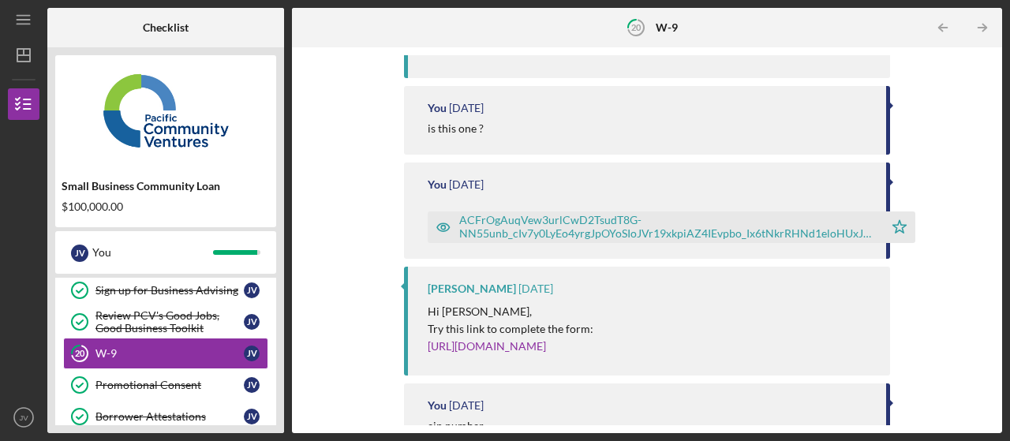
scroll to position [316, 0]
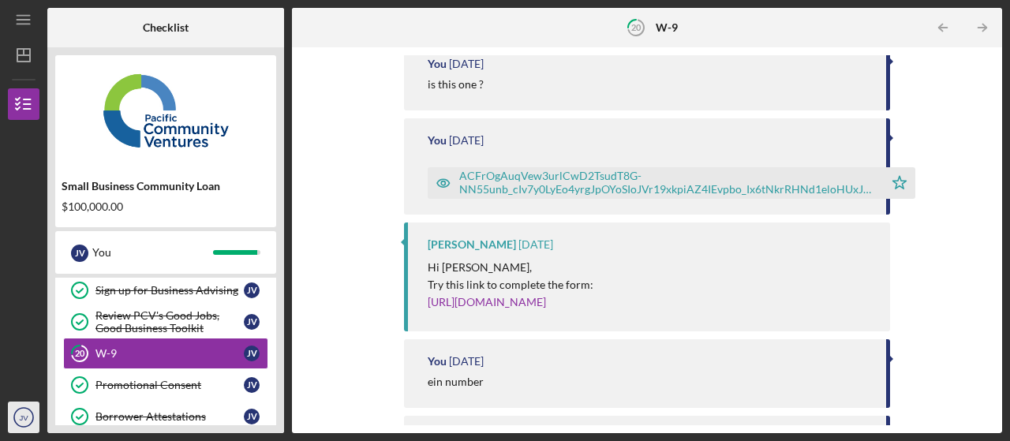
click at [19, 420] on text "JV" at bounding box center [23, 418] width 9 height 9
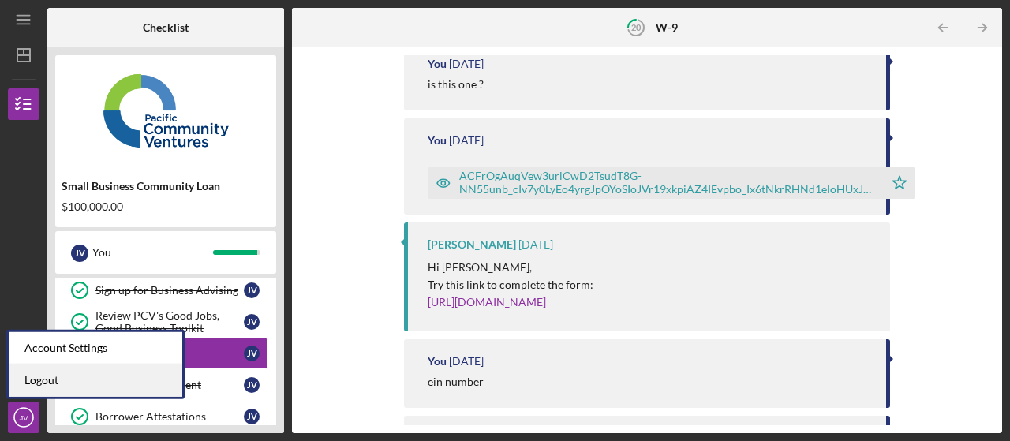
click at [36, 377] on link "Logout" at bounding box center [96, 381] width 174 height 32
